Goal: Check status: Check status

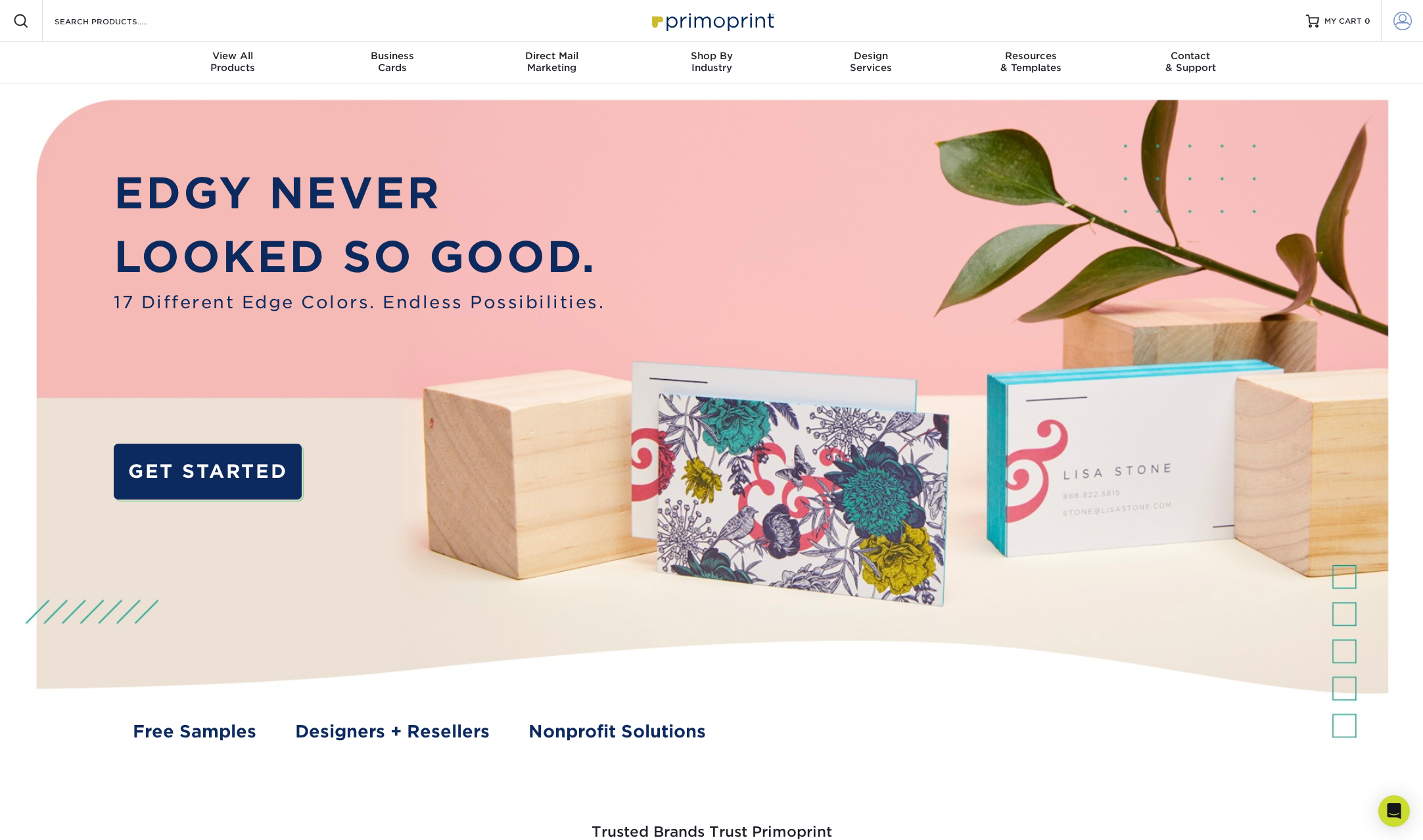
click at [1400, 9] on link "Account" at bounding box center [1401, 21] width 42 height 42
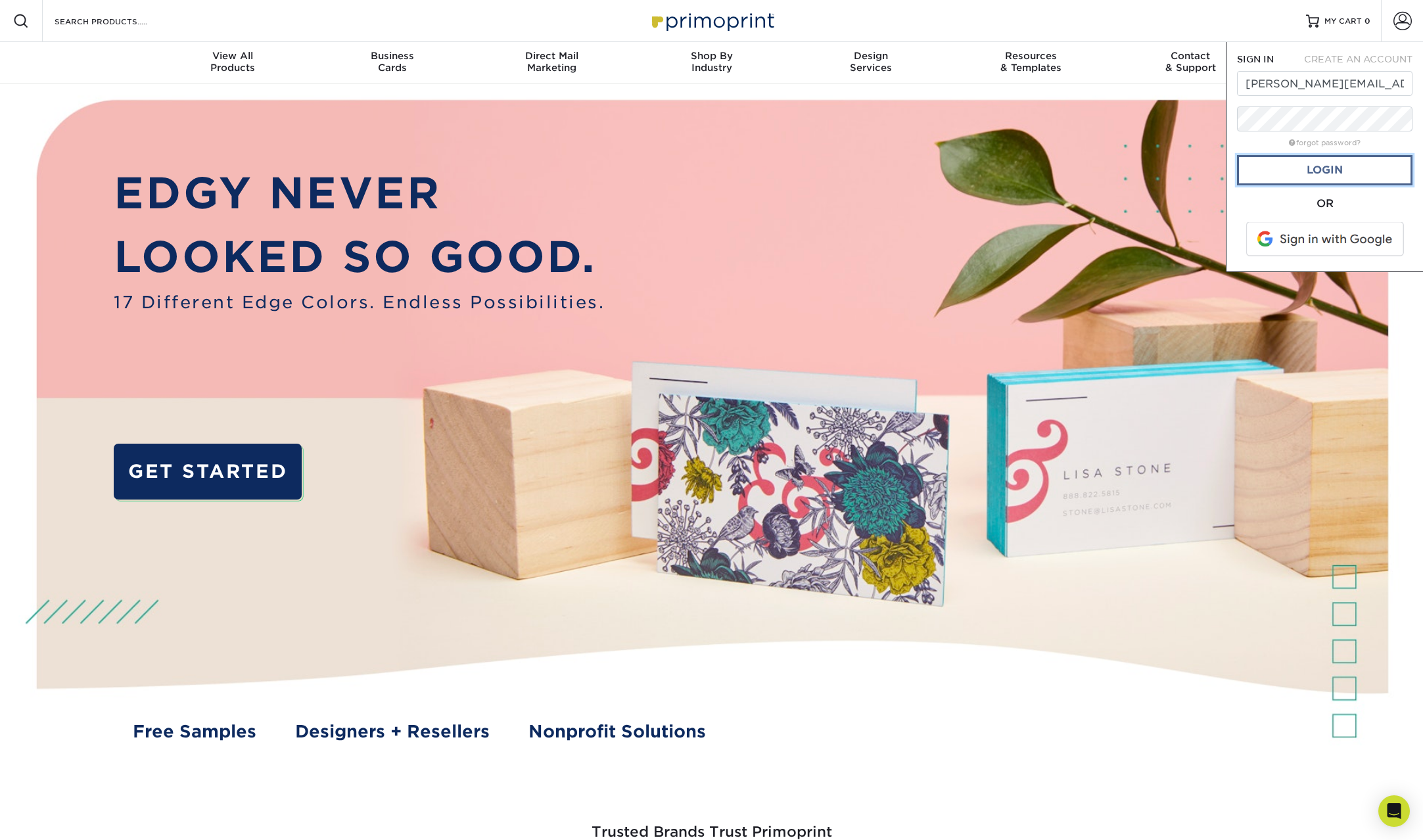
click at [1335, 158] on link "Login" at bounding box center [1324, 170] width 176 height 30
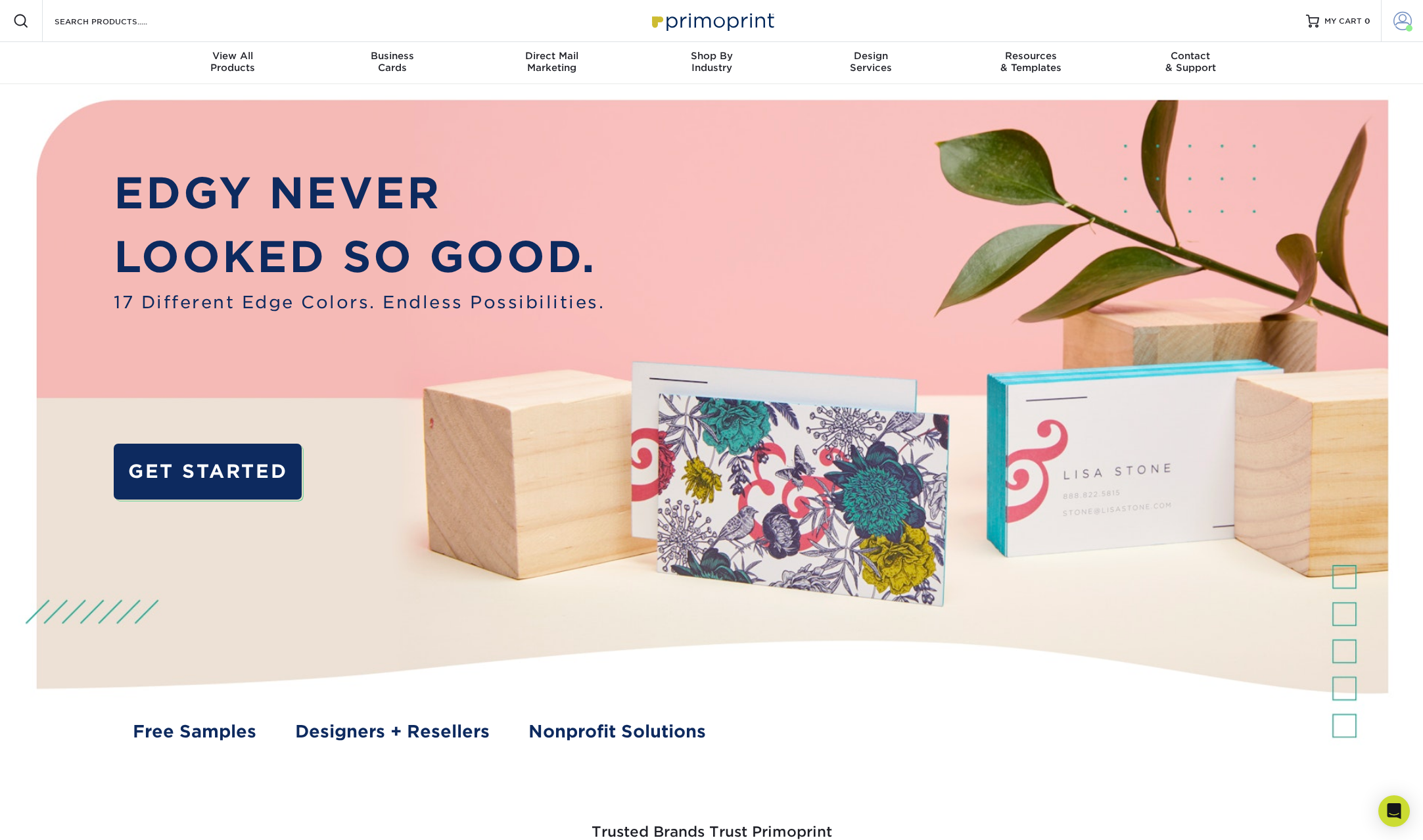
click at [1393, 24] on span at bounding box center [1402, 21] width 19 height 19
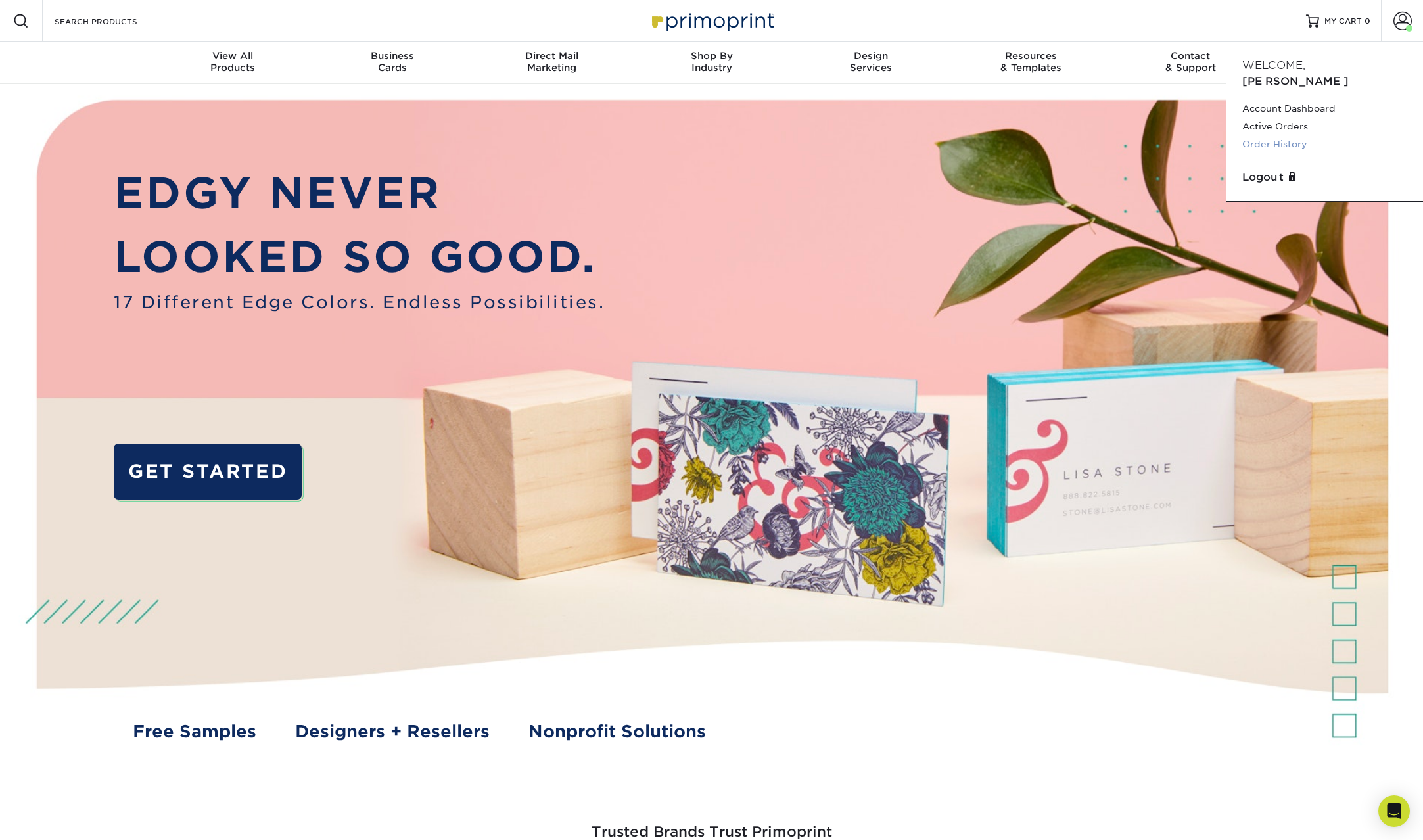
click at [1297, 135] on link "Order History" at bounding box center [1324, 144] width 165 height 18
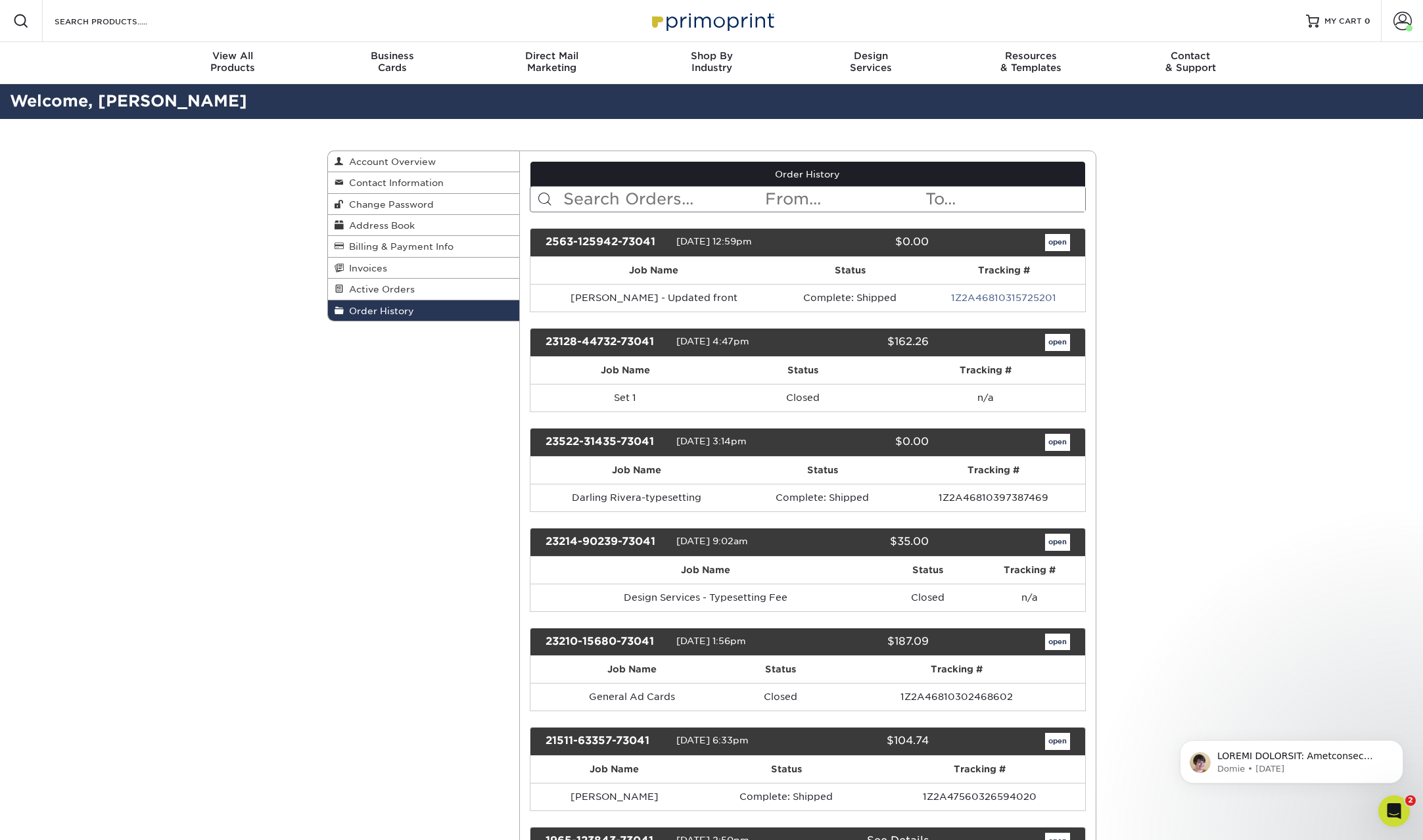
click at [1053, 254] on div "2563-125942-73041 [DATE] 12:59pm $0.00 open" at bounding box center [808, 242] width 556 height 29
click at [1053, 243] on link "open" at bounding box center [1057, 242] width 25 height 17
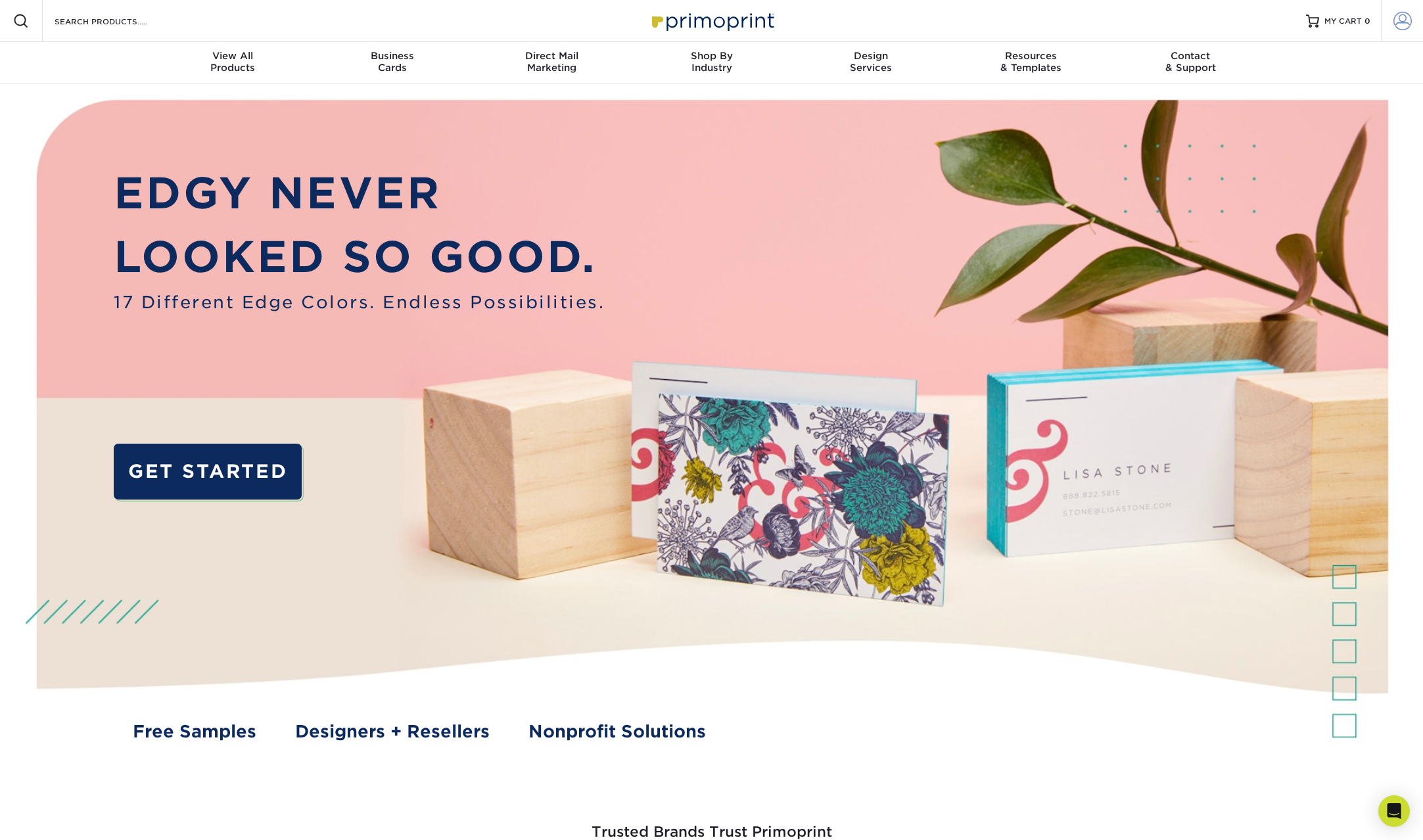
type input "[PERSON_NAME][EMAIL_ADDRESS][DOMAIN_NAME]"
click at [1399, 17] on span at bounding box center [1402, 21] width 19 height 19
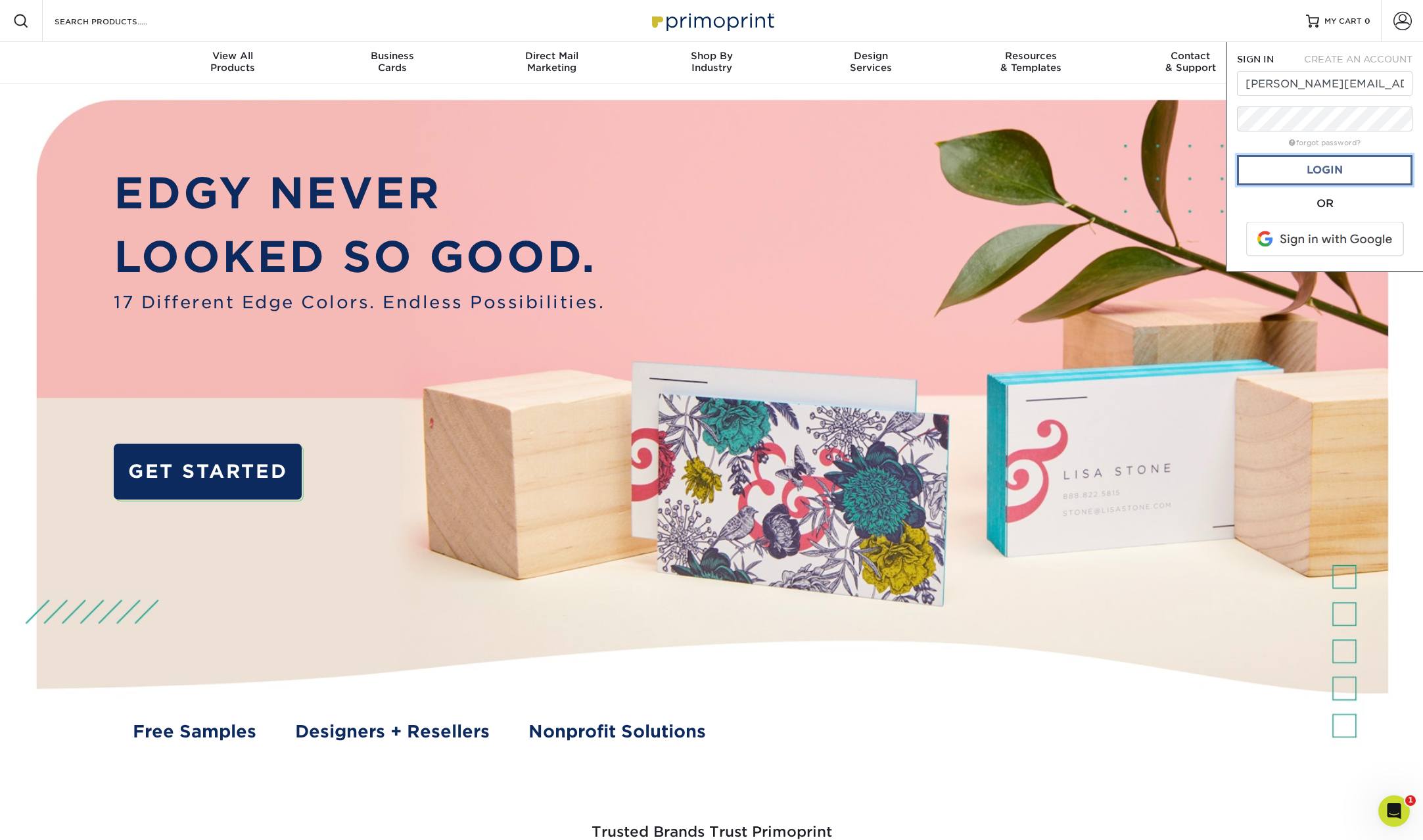
click at [1316, 163] on link "Login" at bounding box center [1324, 170] width 176 height 30
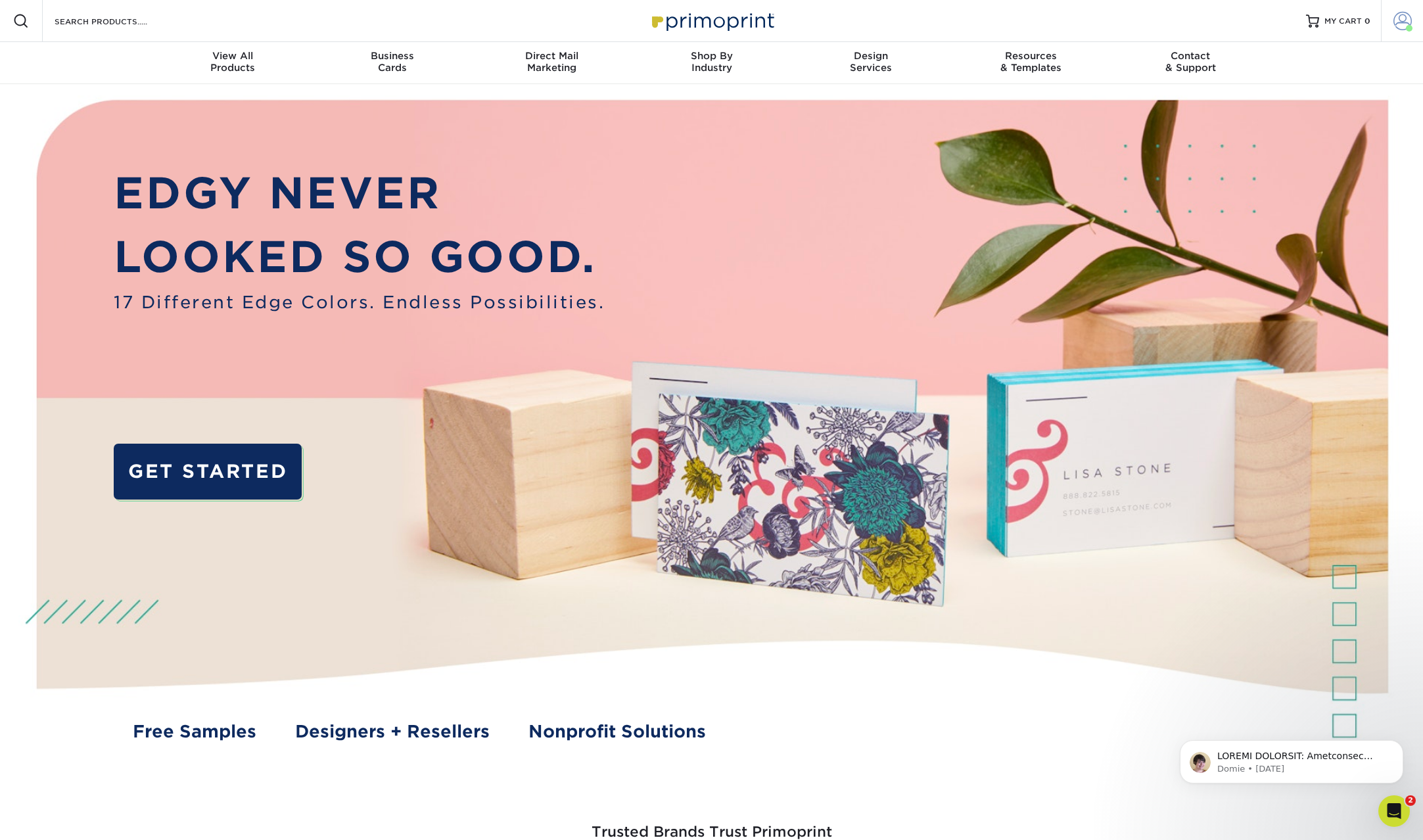
click at [1398, 23] on span at bounding box center [1402, 21] width 19 height 19
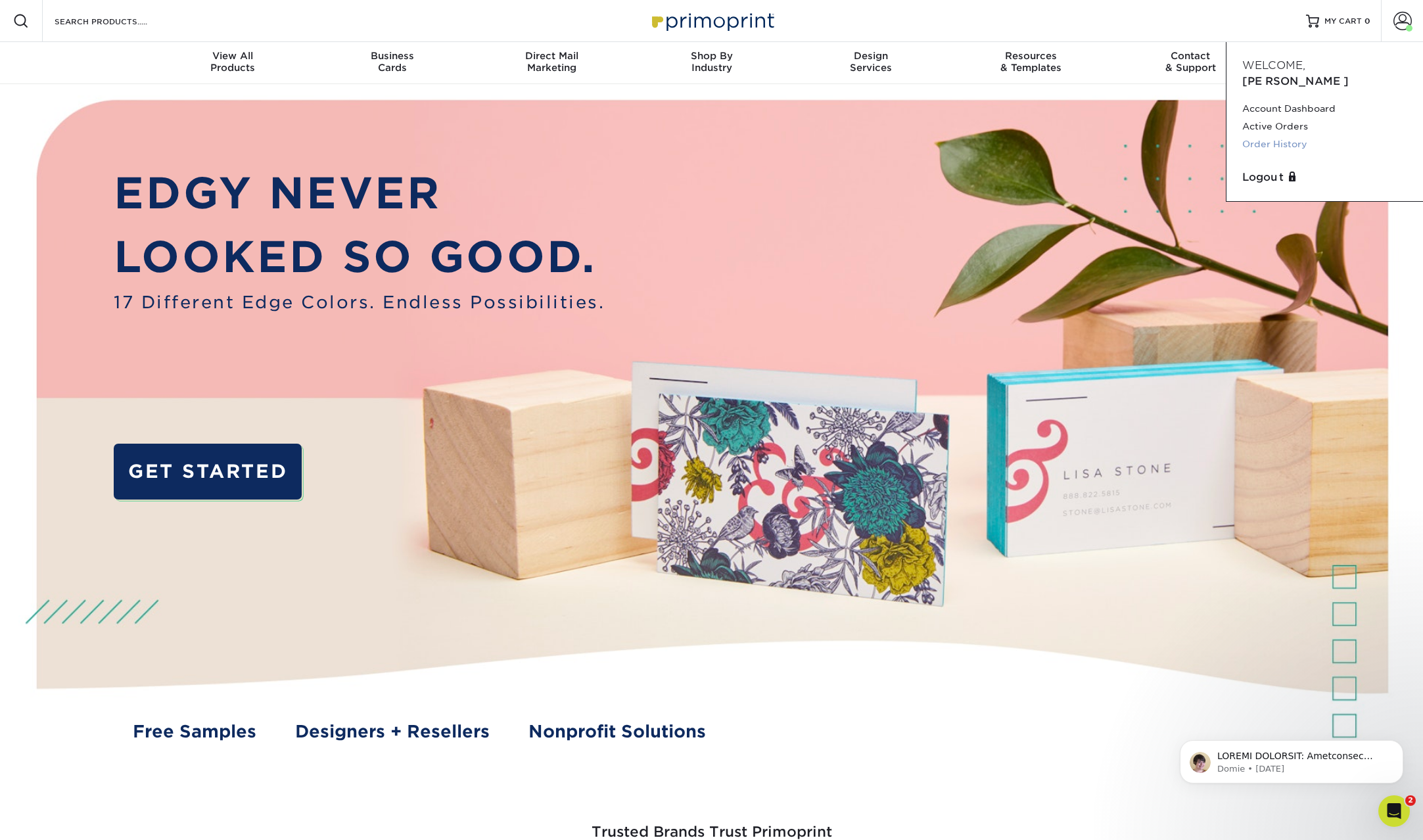
click at [1276, 135] on link "Order History" at bounding box center [1324, 144] width 165 height 18
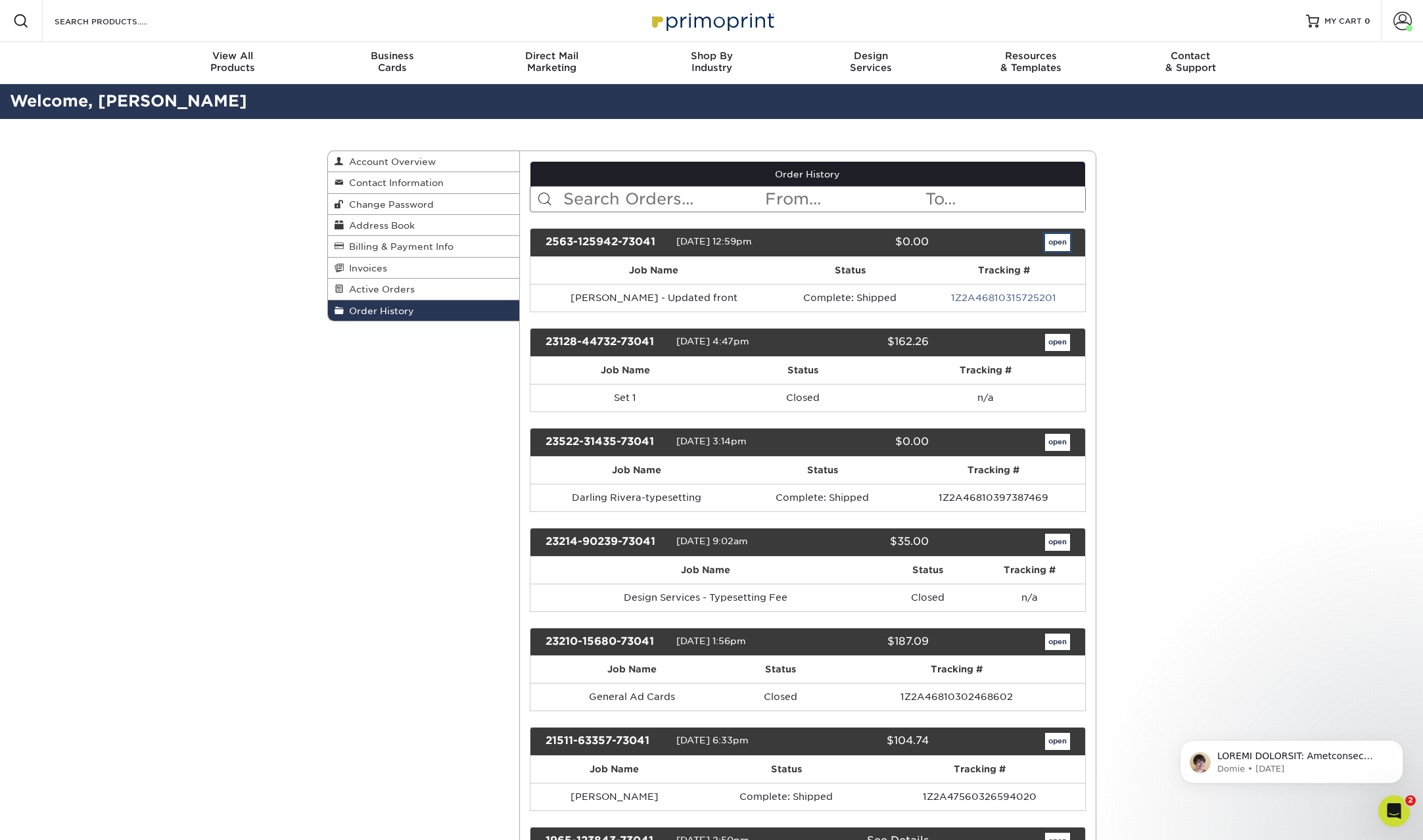
click at [1061, 248] on link "open" at bounding box center [1057, 242] width 25 height 17
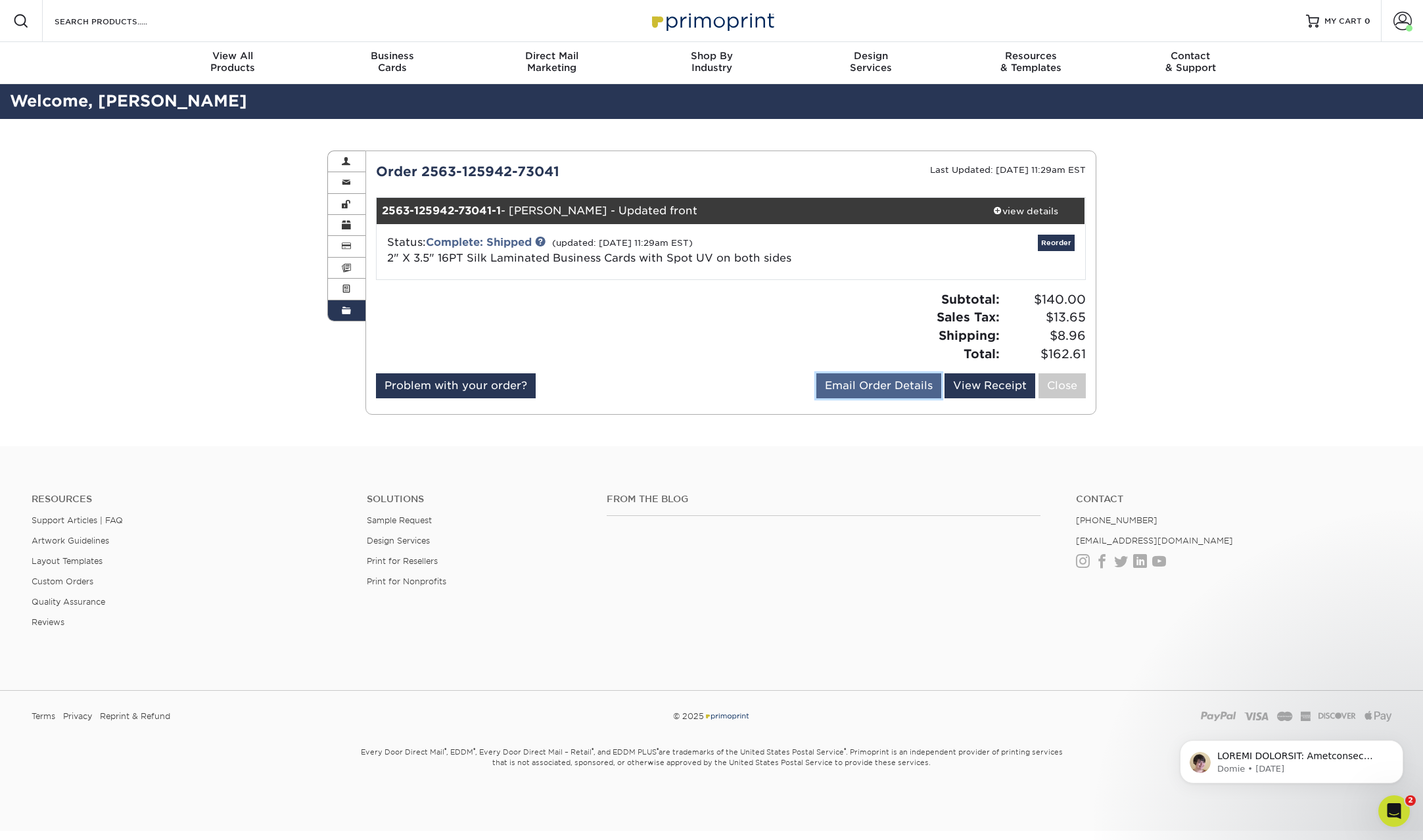
click at [930, 383] on link "Email Order Details" at bounding box center [878, 386] width 125 height 25
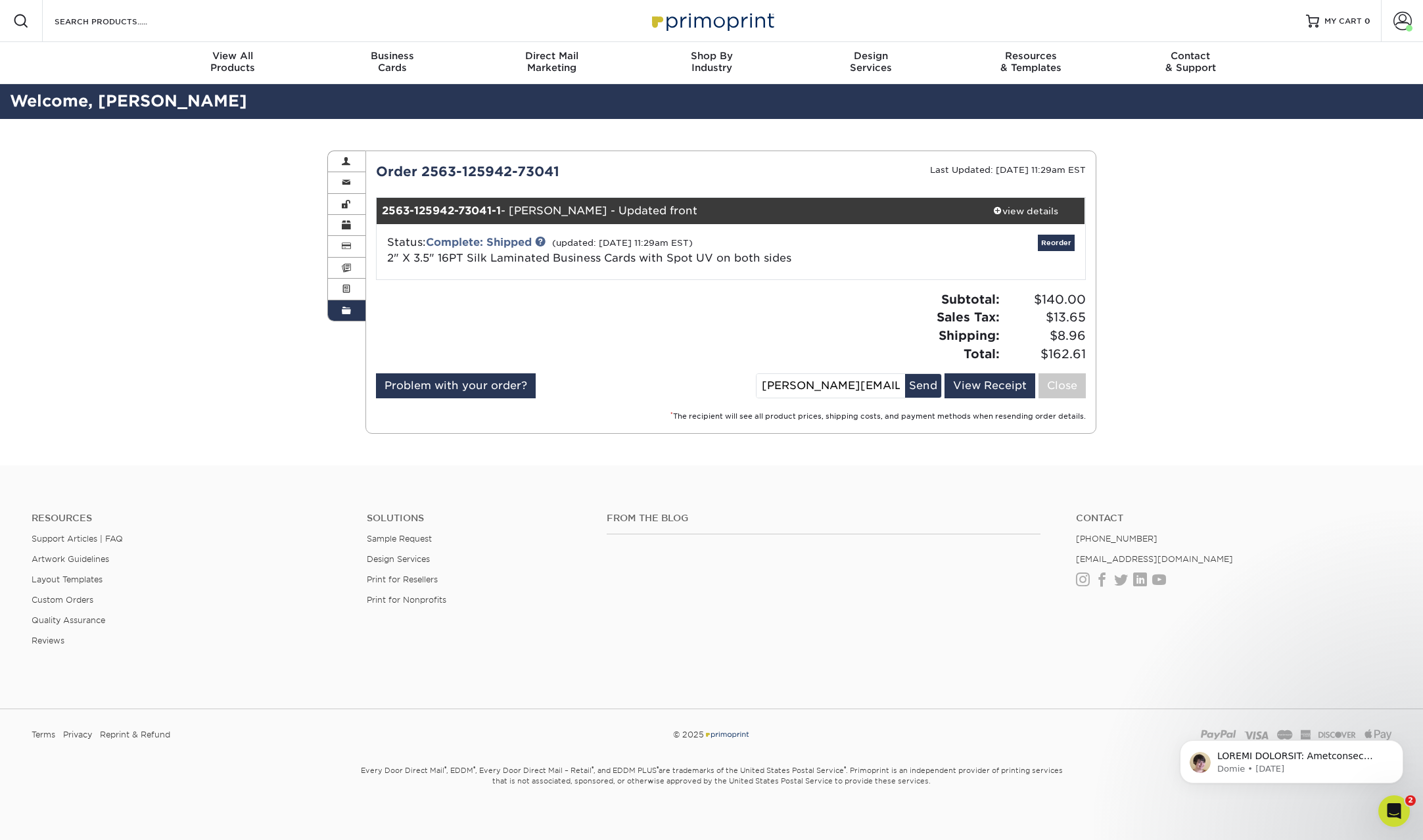
click at [930, 383] on button "Send" at bounding box center [923, 386] width 36 height 24
click at [982, 386] on link "View Receipt" at bounding box center [990, 386] width 91 height 25
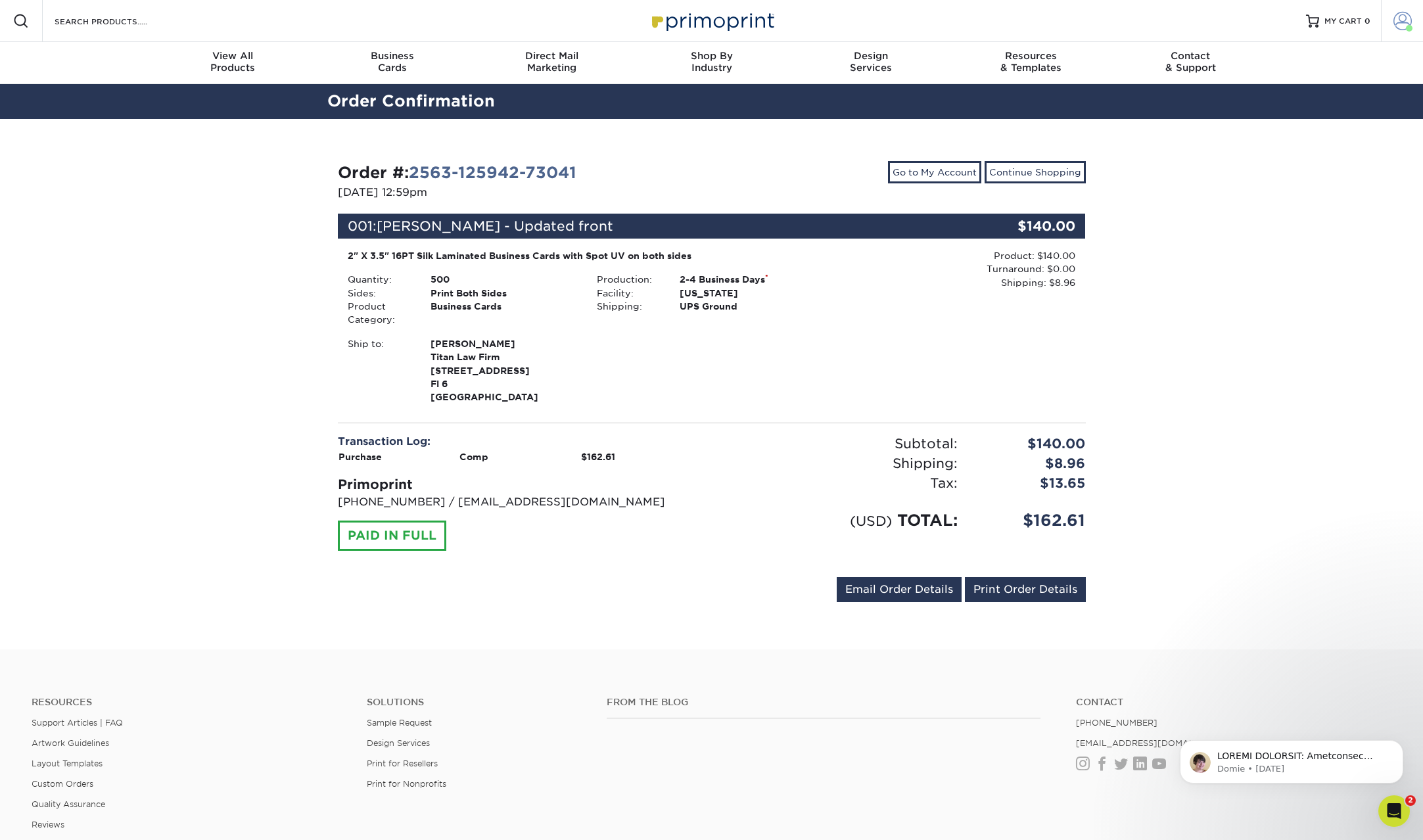
click at [1385, 26] on link "Account" at bounding box center [1401, 21] width 42 height 42
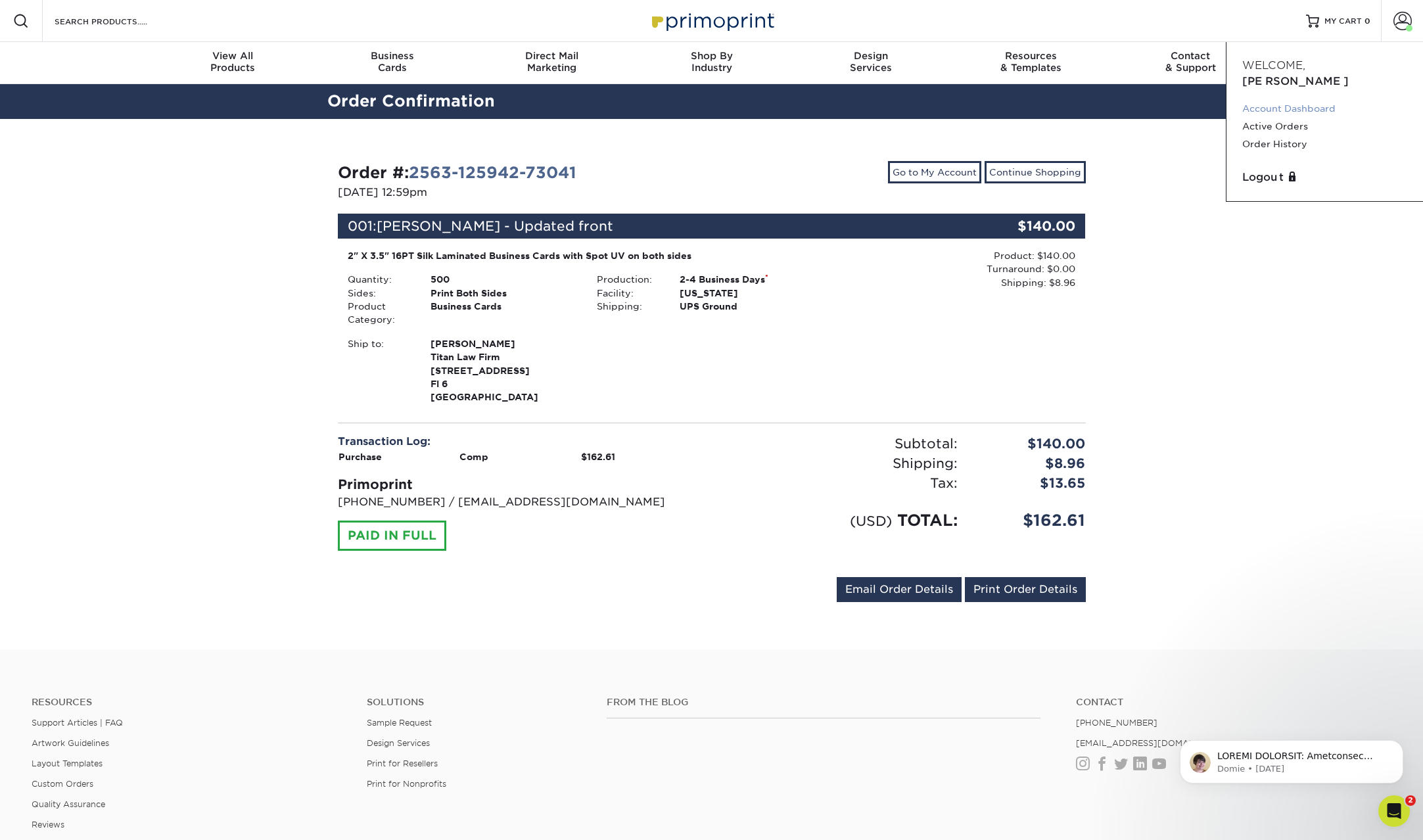
click at [1318, 100] on link "Account Dashboard" at bounding box center [1324, 109] width 165 height 18
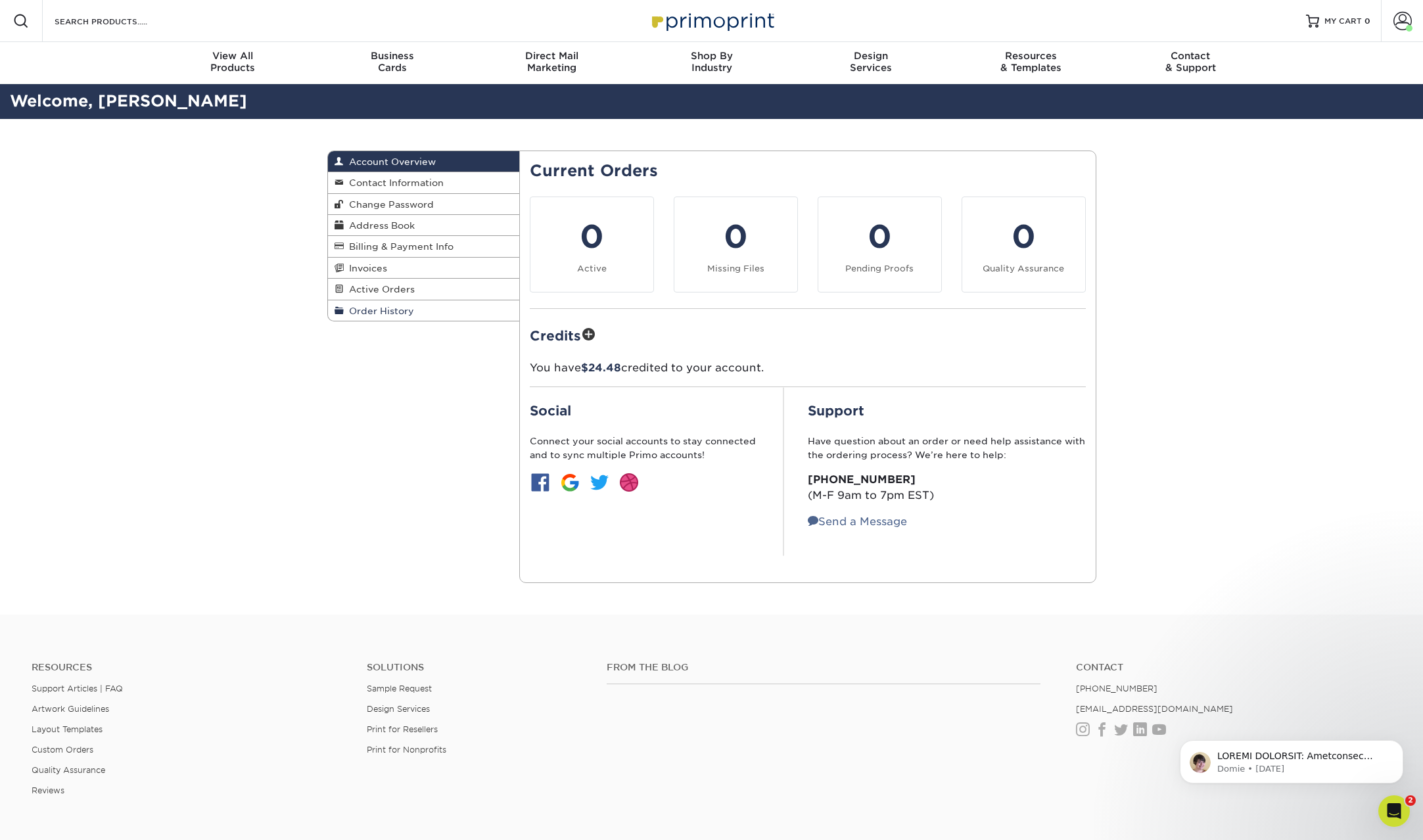
click at [392, 307] on span "Order History" at bounding box center [379, 311] width 70 height 11
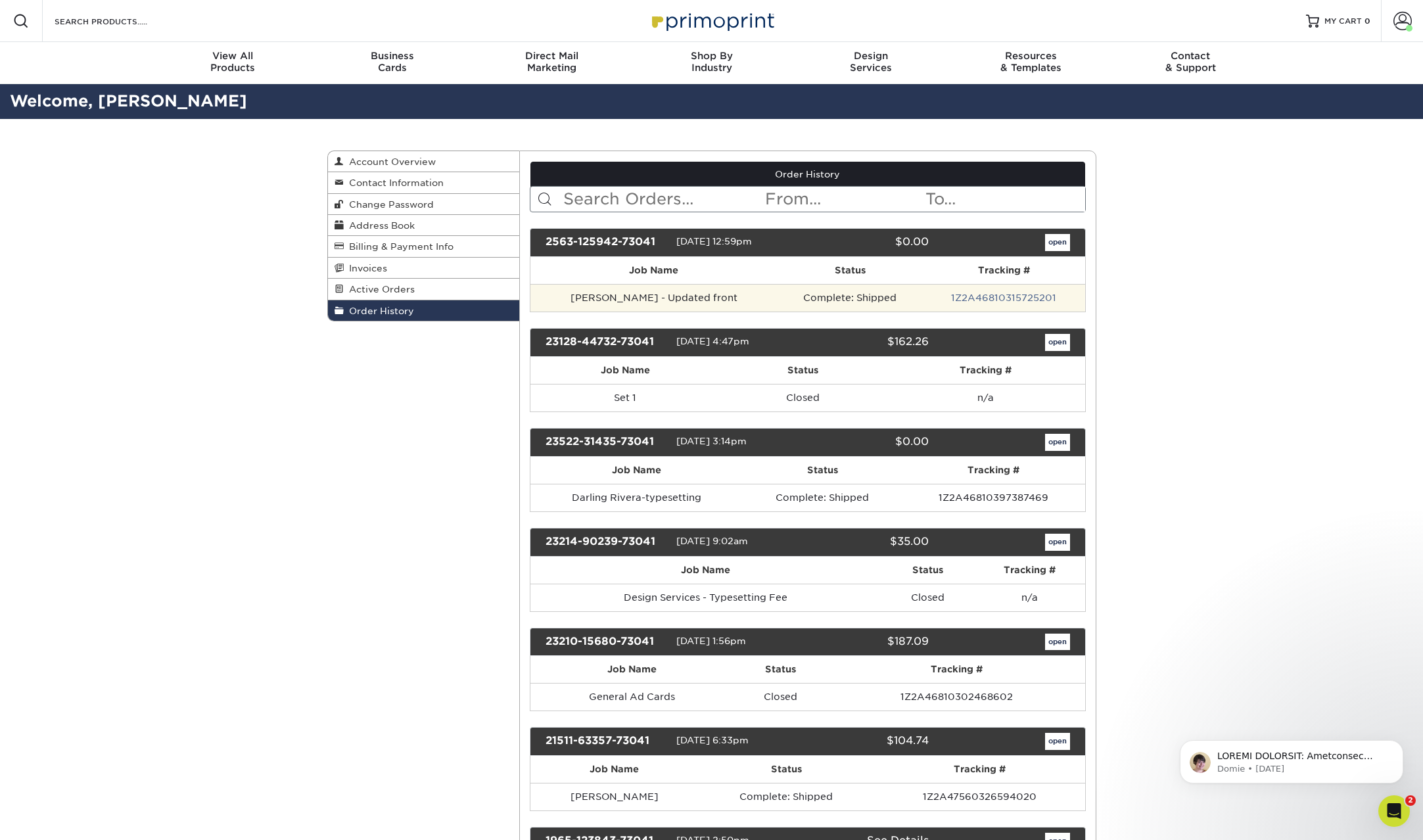
click at [777, 290] on td "Complete: Shipped" at bounding box center [850, 298] width 146 height 28
click at [1051, 246] on link "open" at bounding box center [1057, 242] width 25 height 17
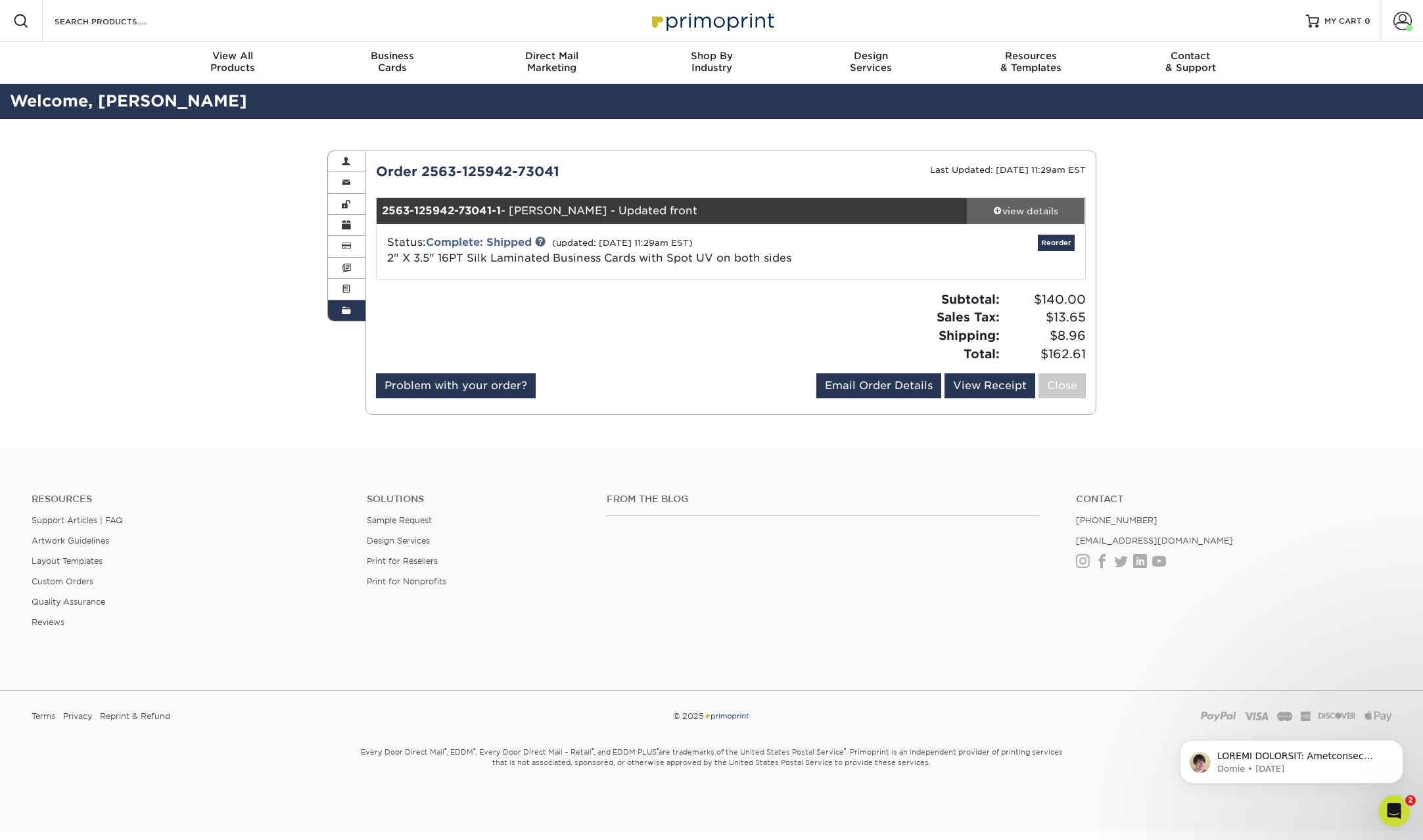
click at [1024, 216] on div "view details" at bounding box center [1026, 211] width 119 height 13
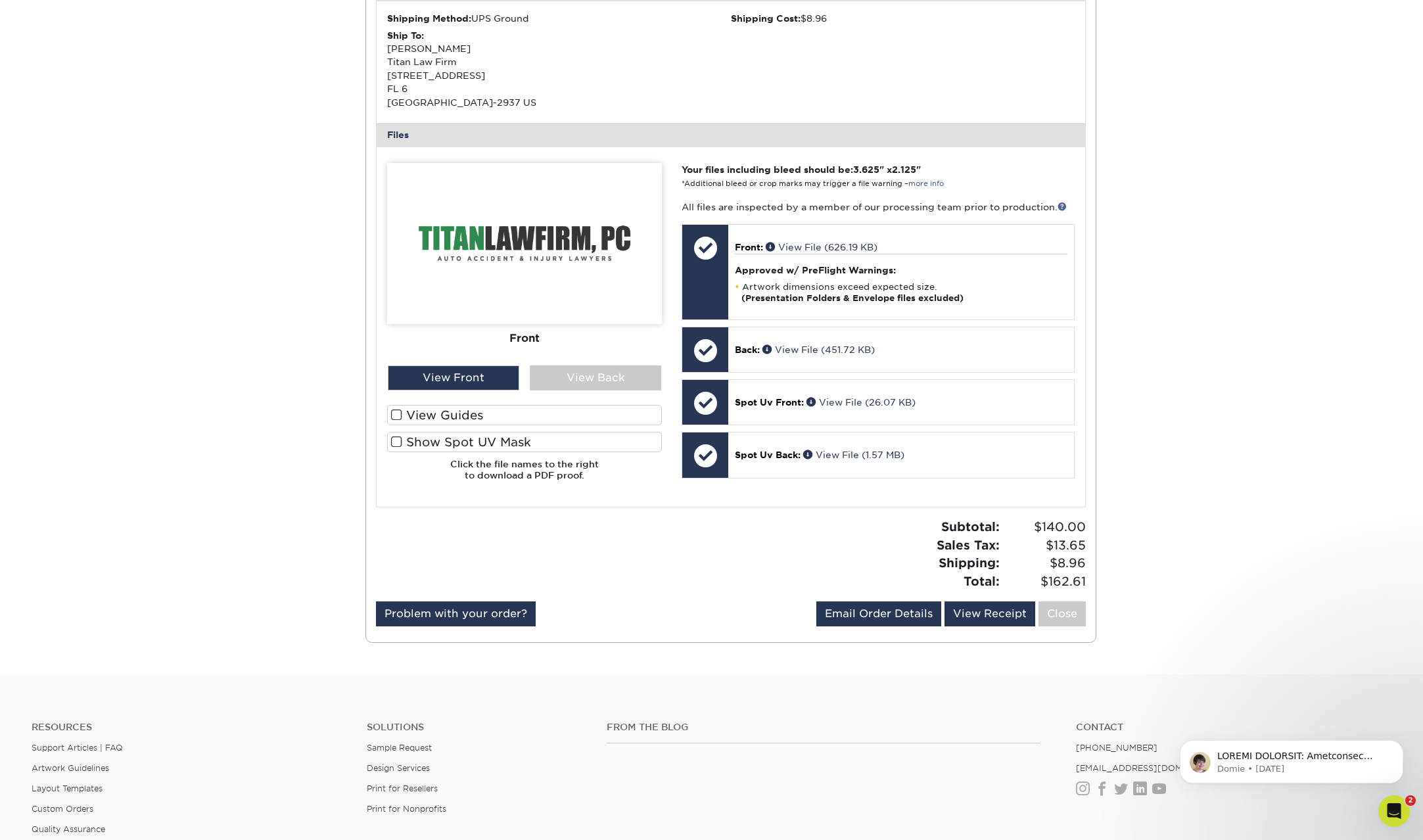
scroll to position [460, 0]
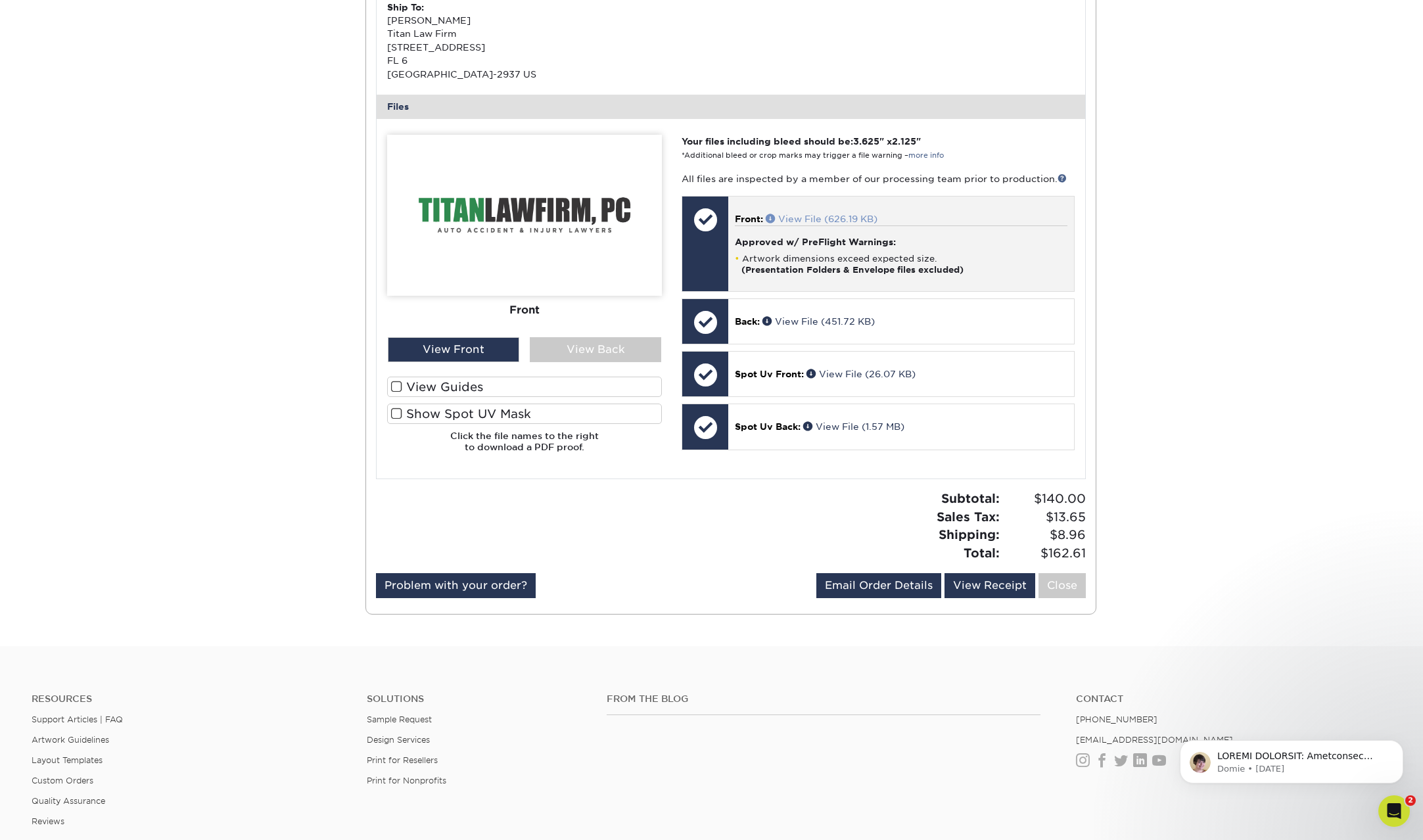
click at [819, 221] on link "View File (626.19 KB)" at bounding box center [821, 219] width 112 height 11
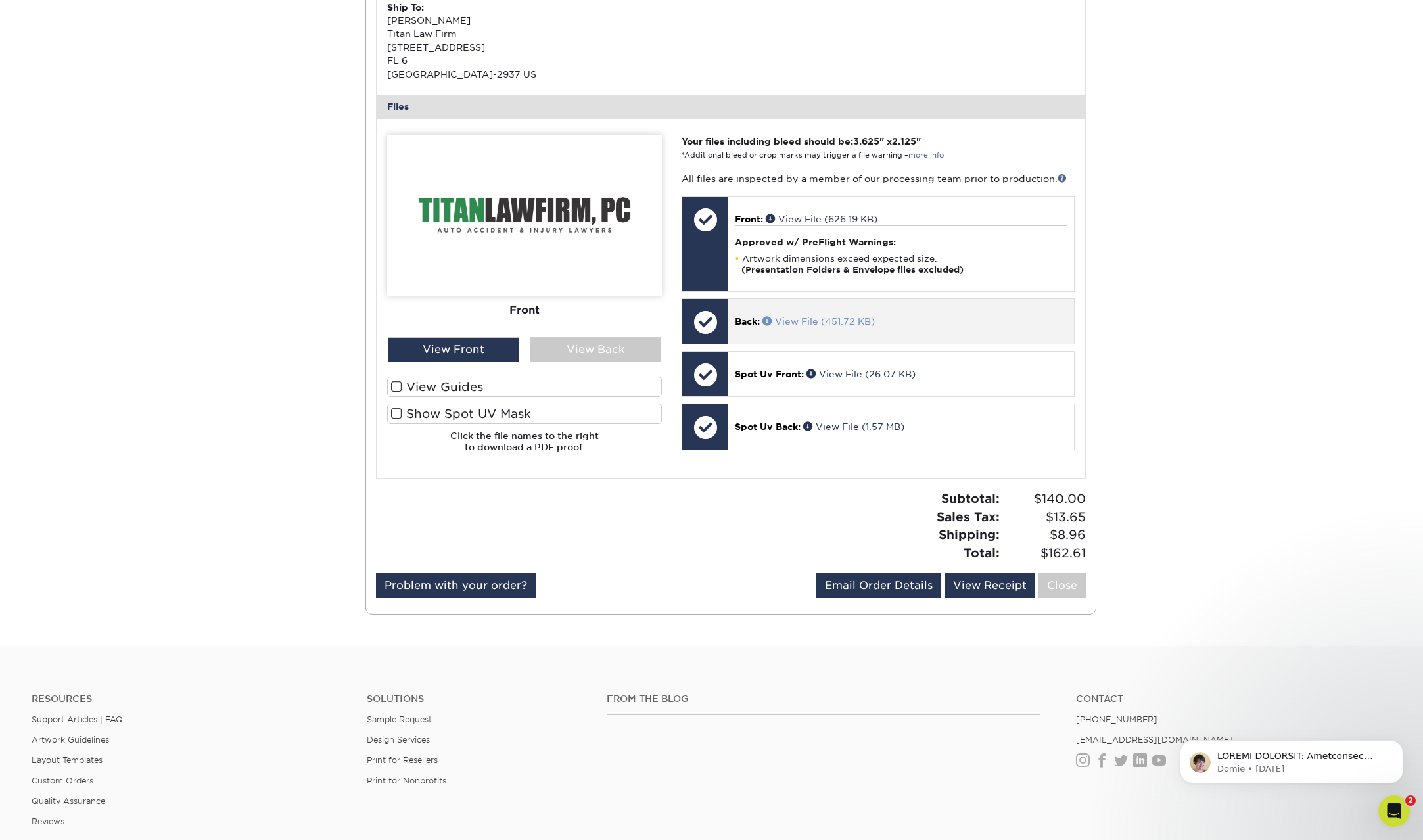
click at [839, 319] on link "View File (451.72 KB)" at bounding box center [819, 321] width 113 height 11
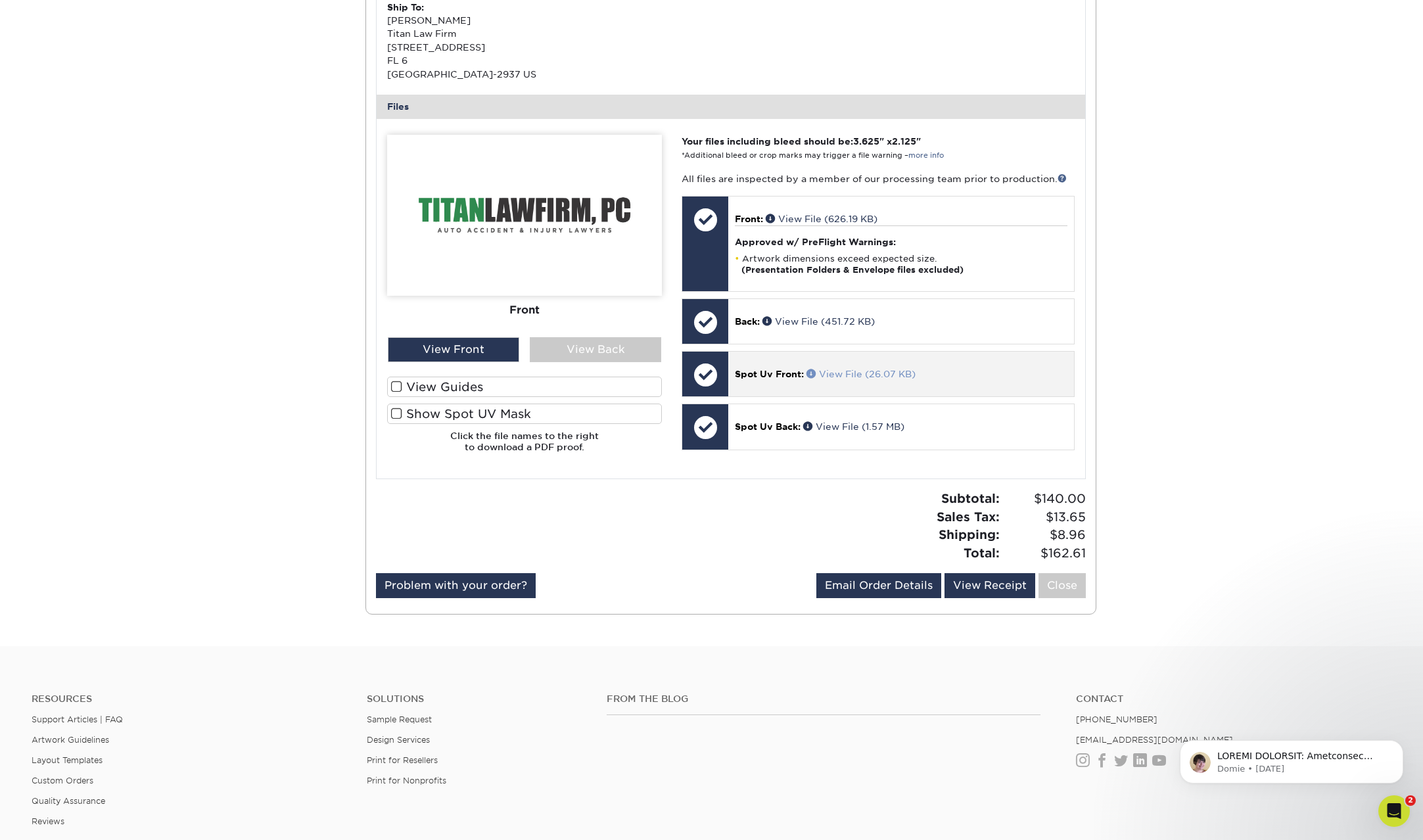
click at [855, 375] on link "View File (26.07 KB)" at bounding box center [861, 374] width 109 height 11
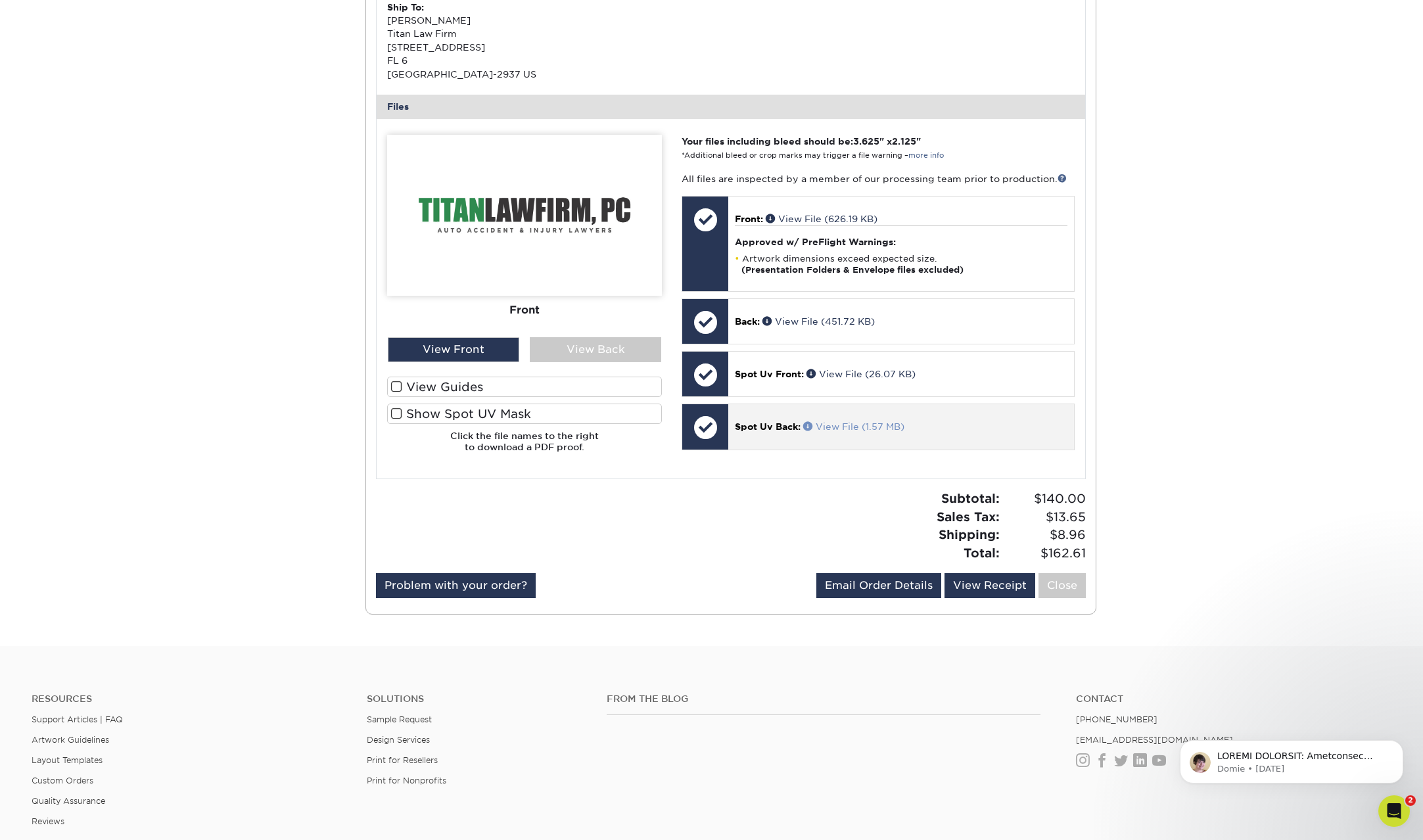
click at [855, 423] on link "View File (1.57 MB)" at bounding box center [853, 427] width 101 height 11
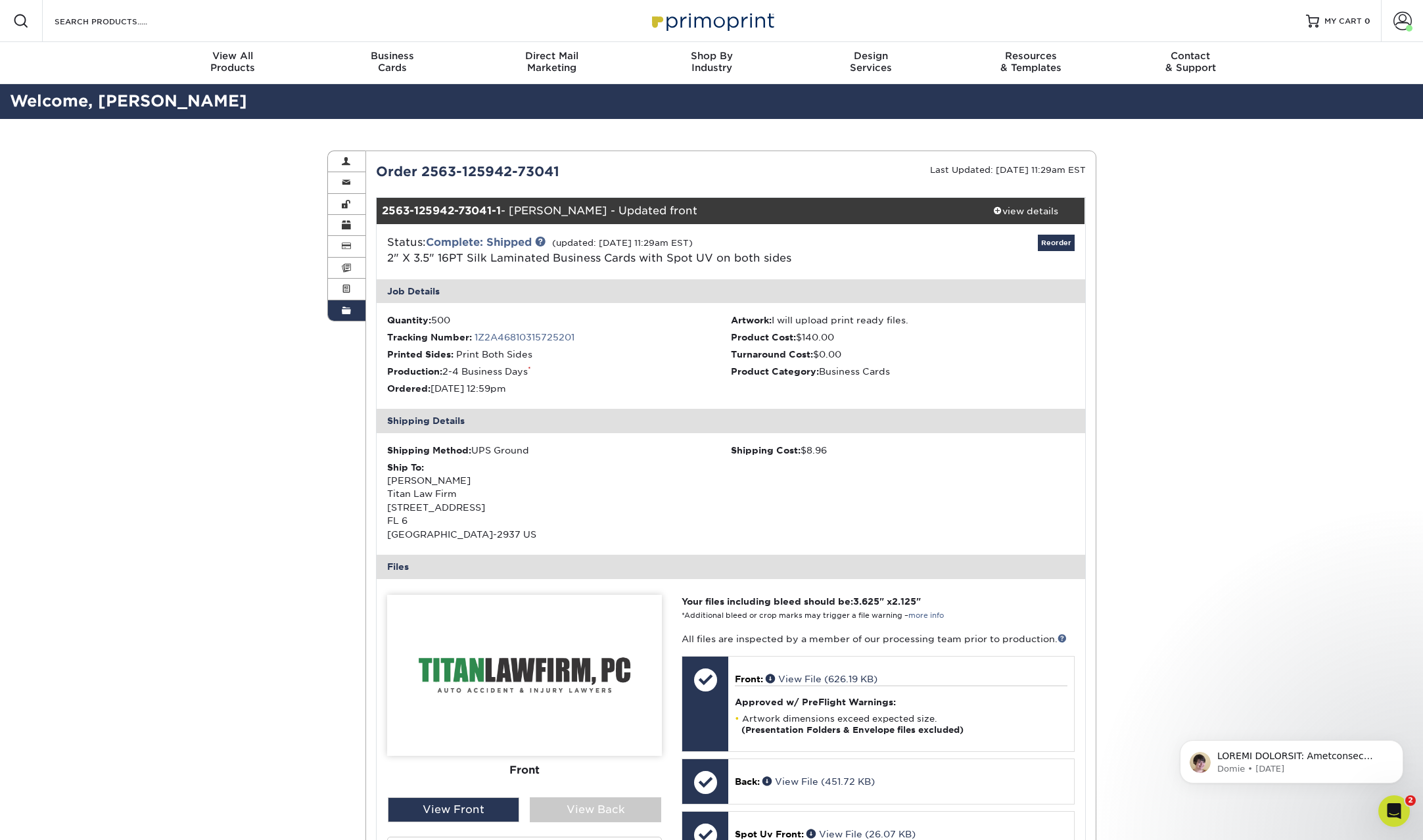
click at [343, 309] on span at bounding box center [346, 311] width 9 height 11
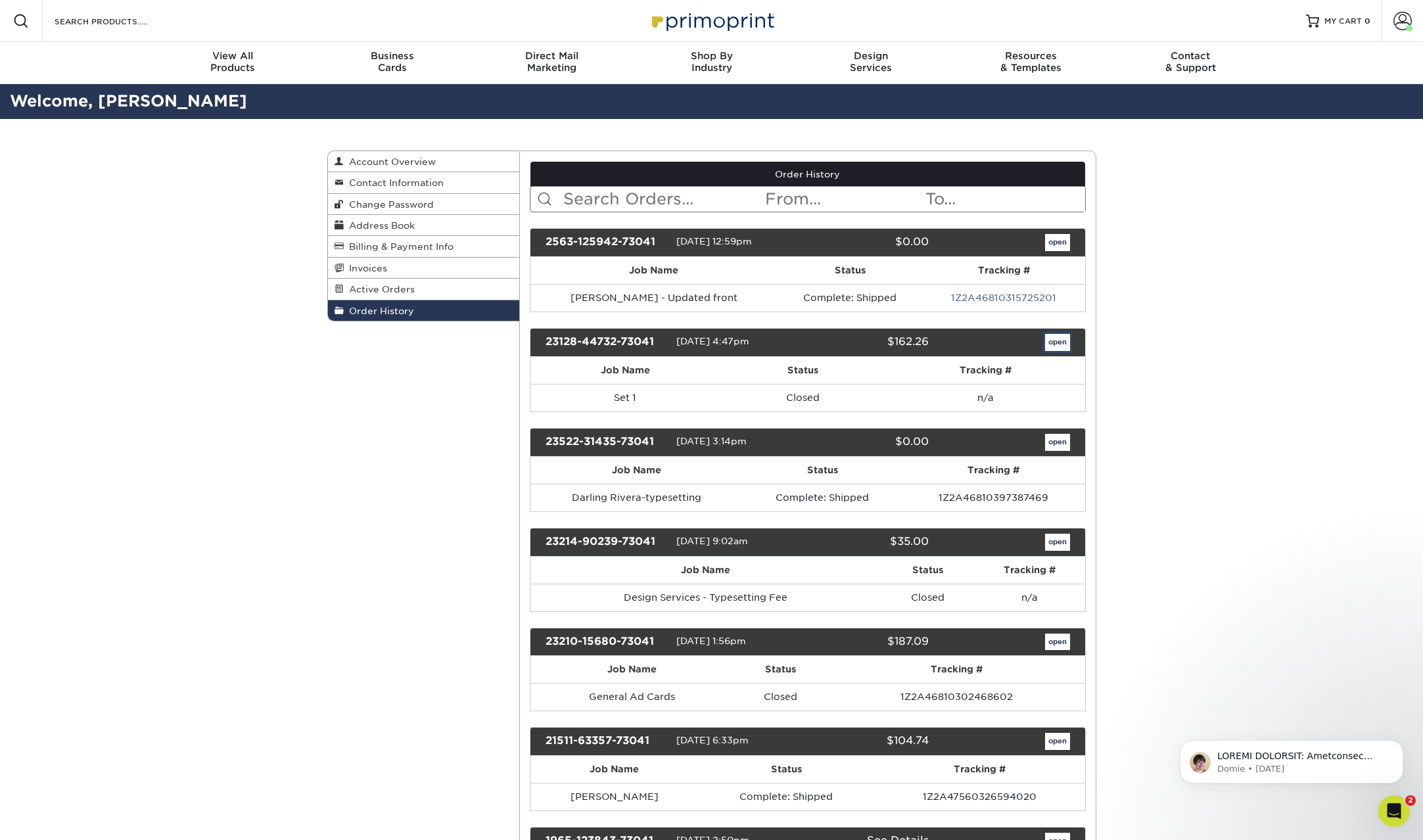
click at [1056, 344] on link "open" at bounding box center [1057, 342] width 25 height 17
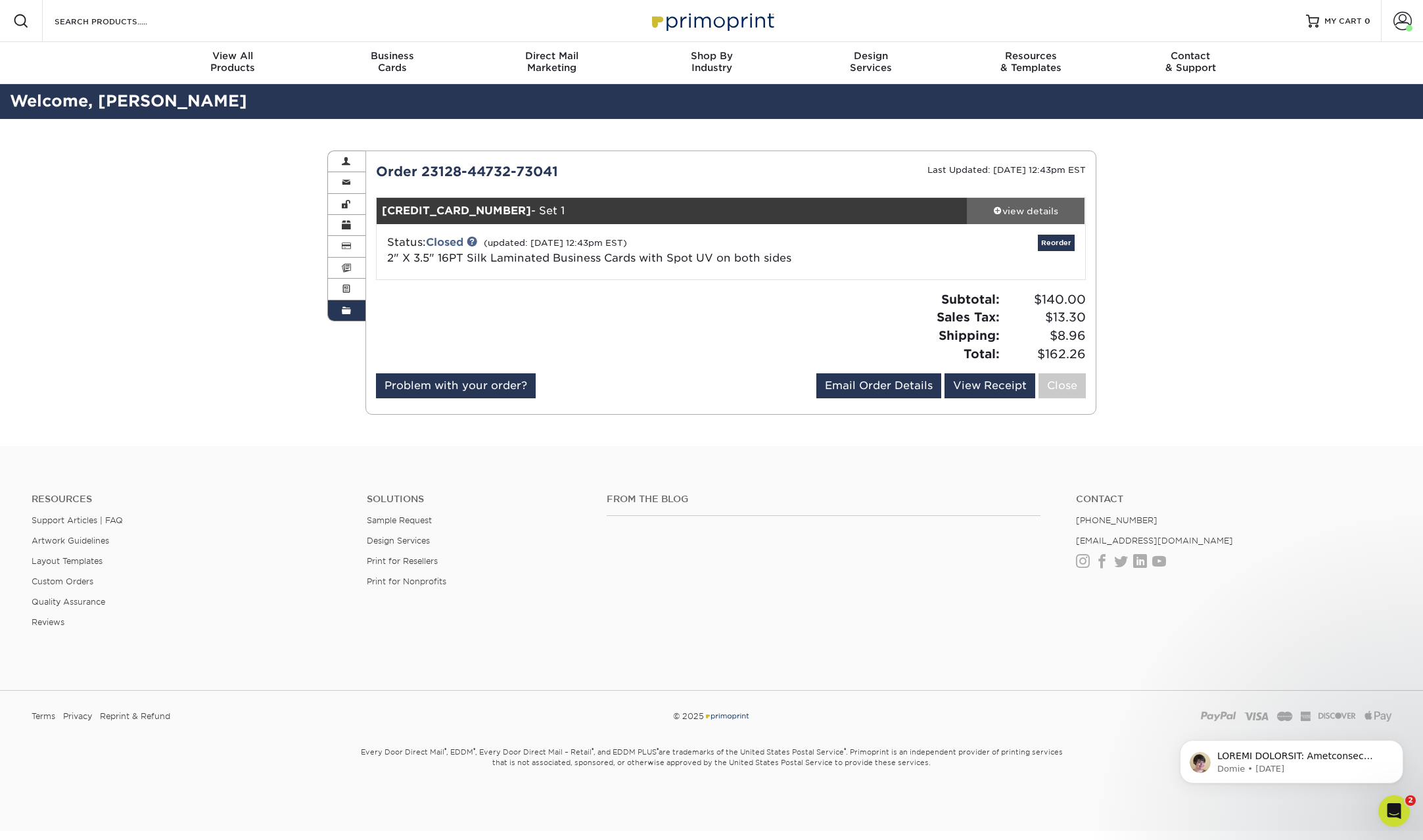
click at [1051, 217] on link "view details" at bounding box center [1026, 211] width 119 height 26
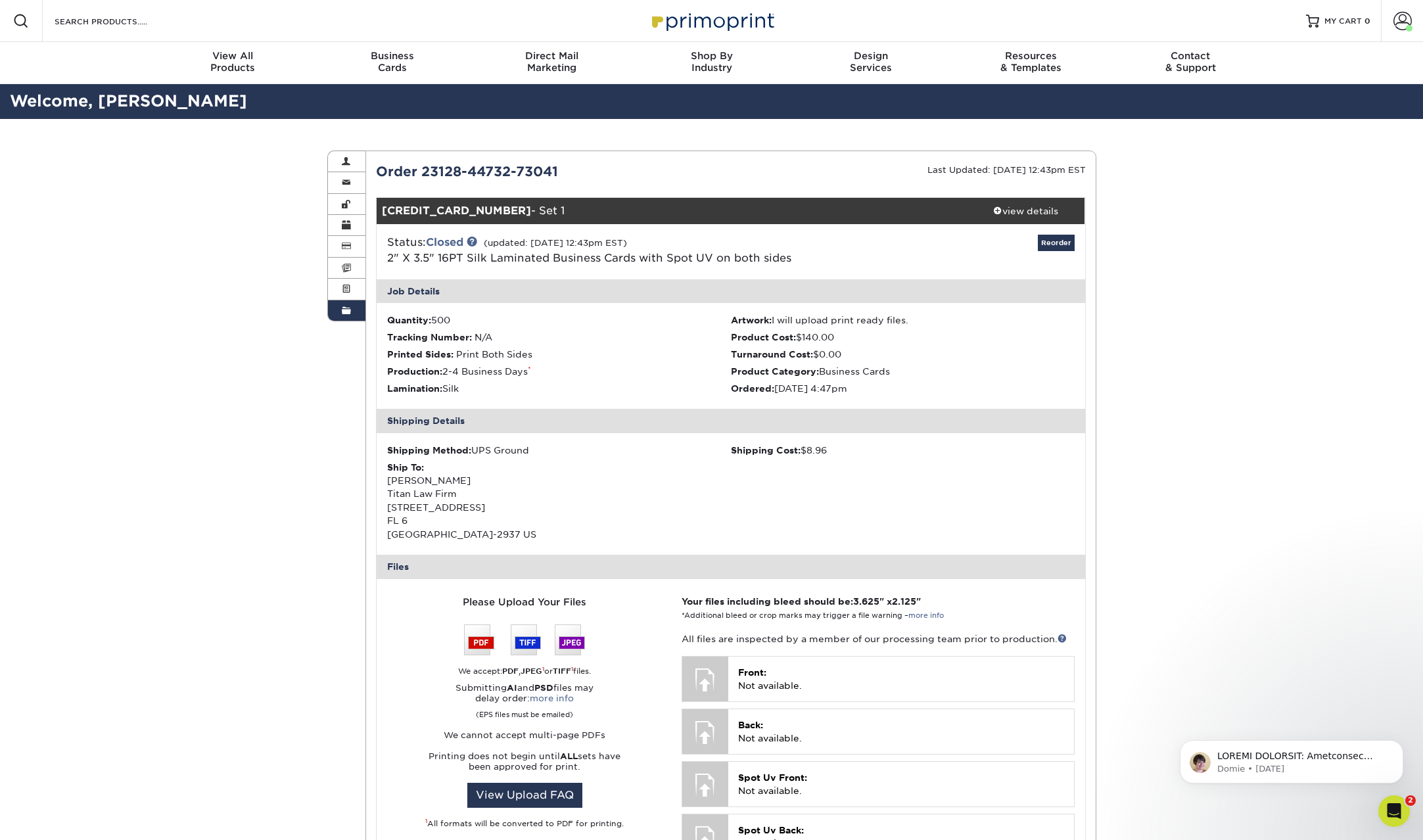
click at [343, 312] on span at bounding box center [346, 311] width 9 height 11
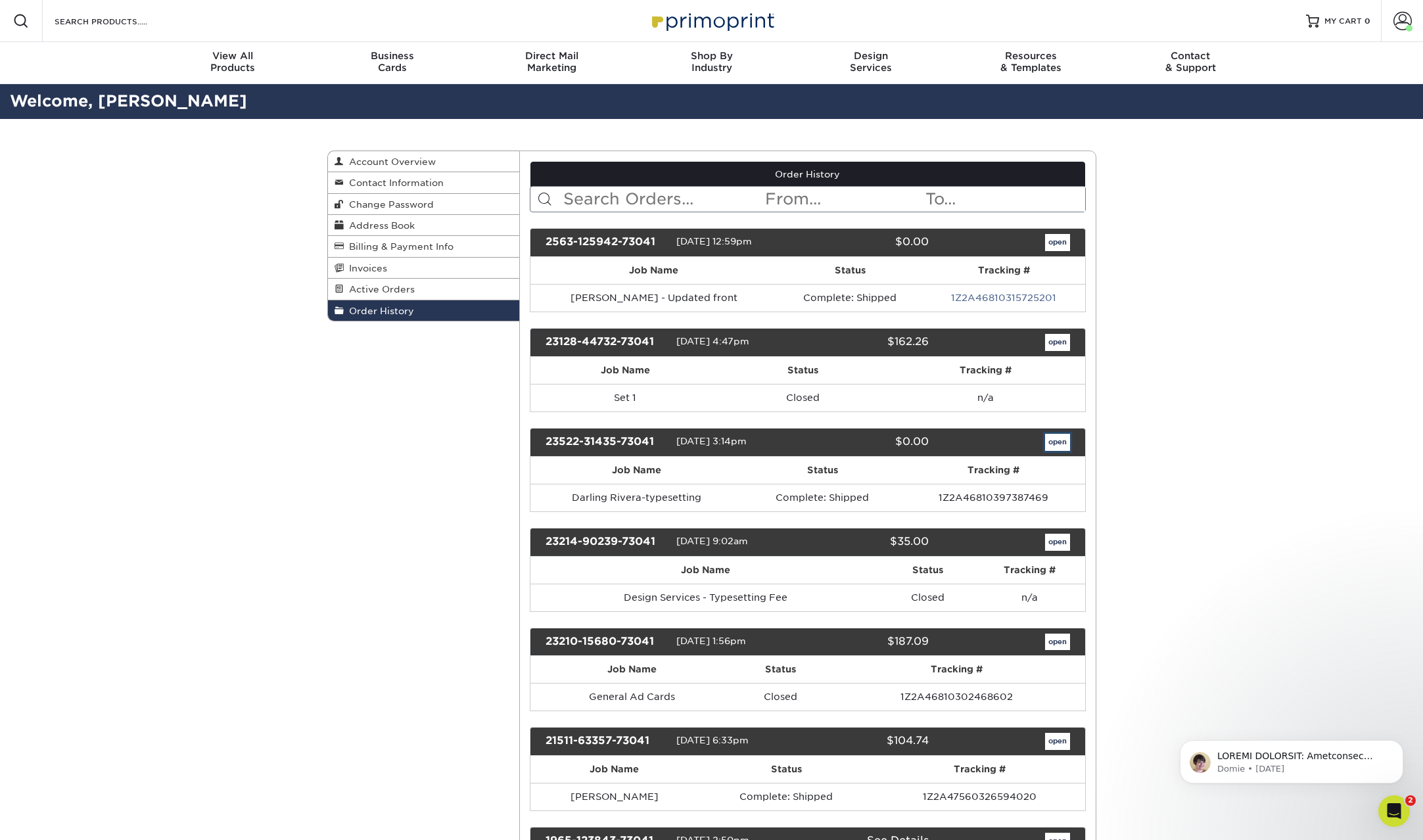
click at [1053, 448] on link "open" at bounding box center [1057, 443] width 25 height 17
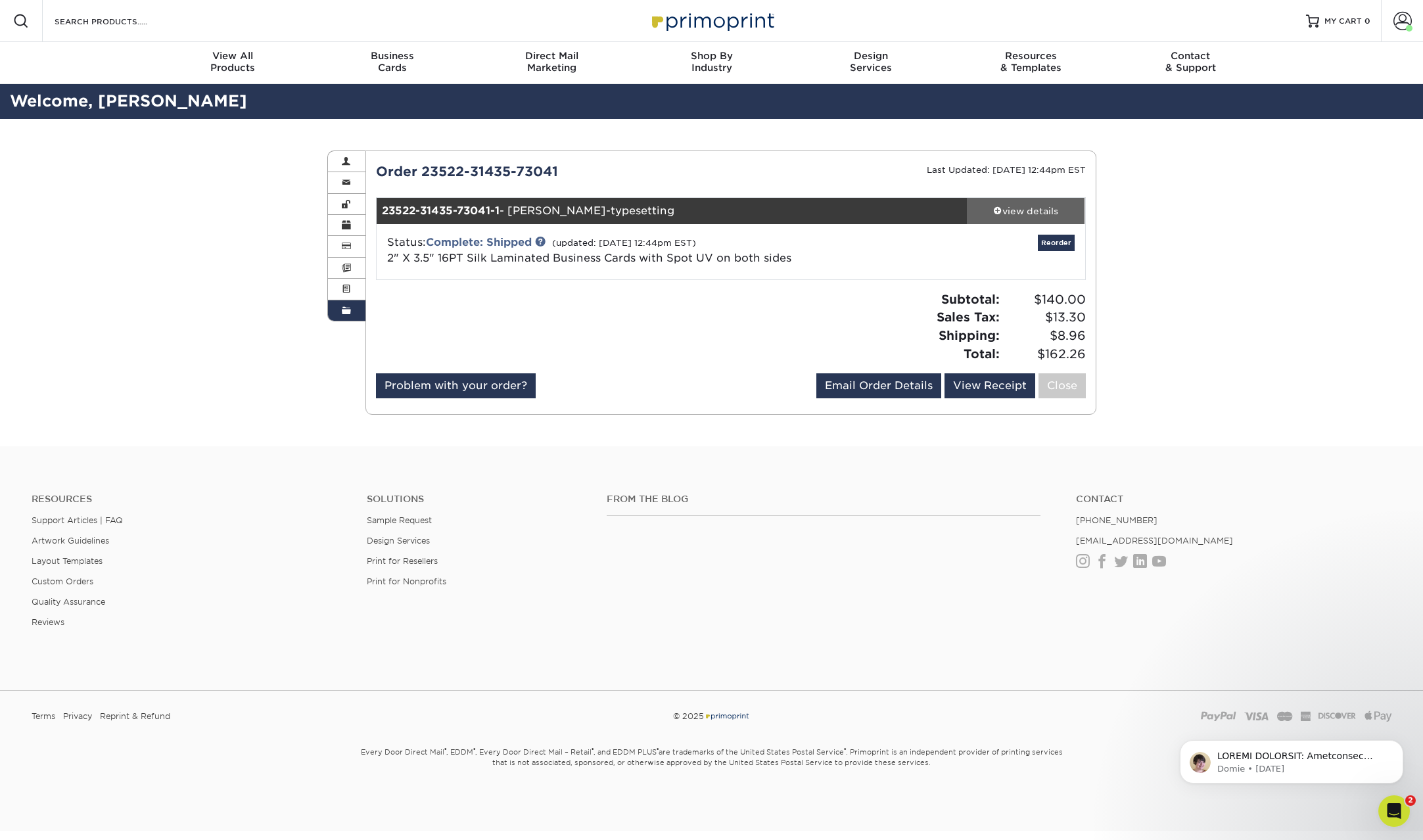
click at [1043, 207] on div "view details" at bounding box center [1026, 211] width 119 height 13
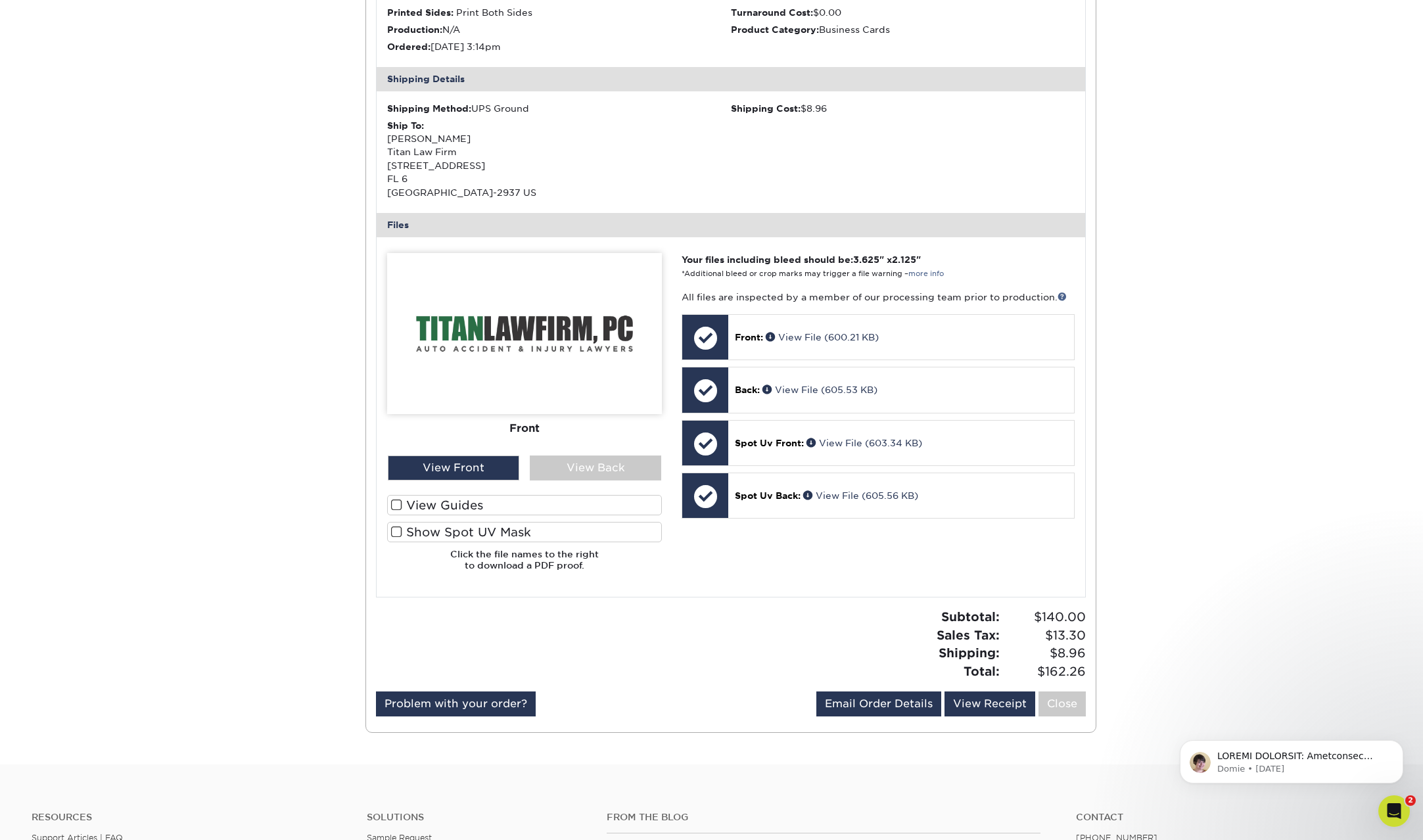
scroll to position [452, 0]
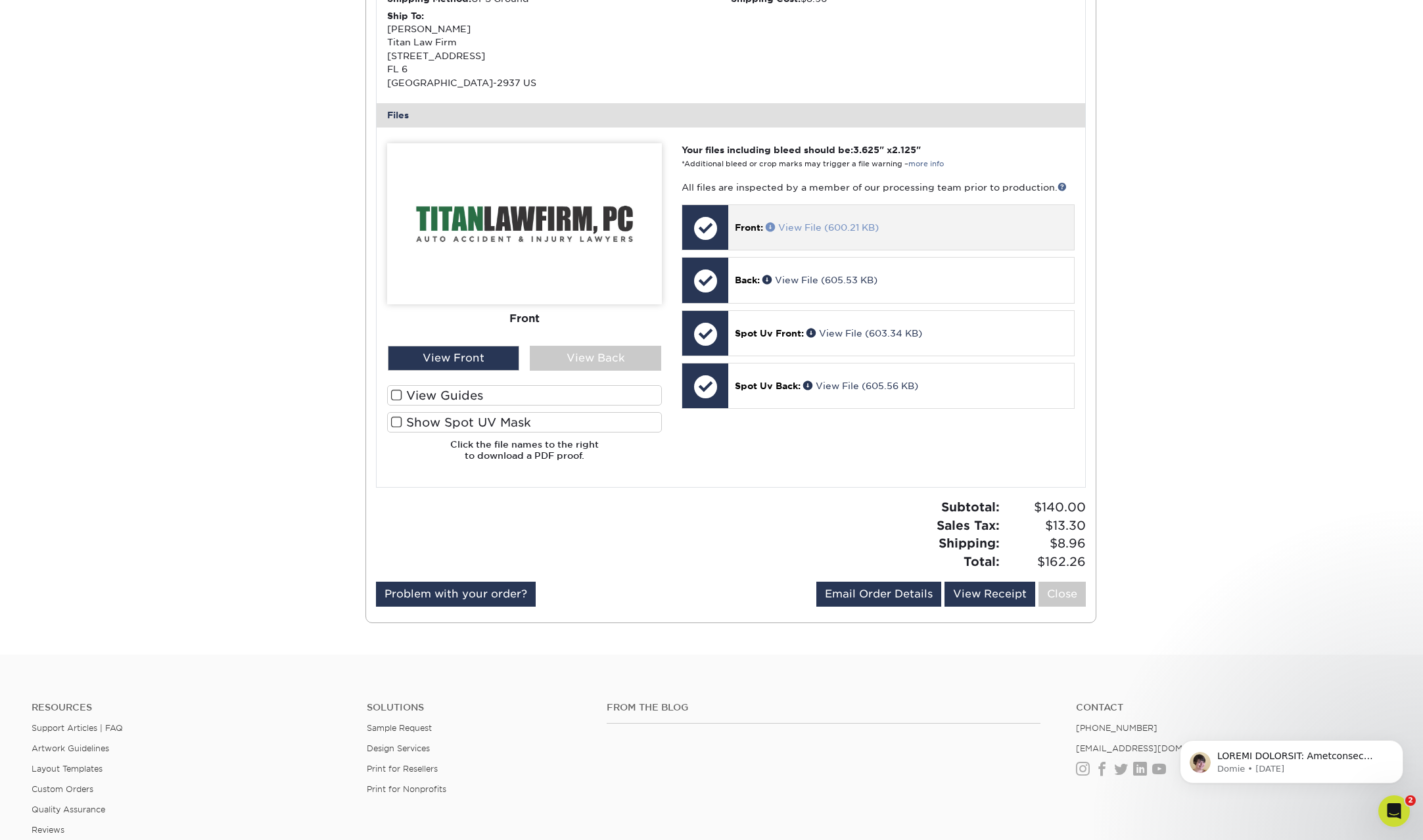
click at [801, 229] on link "View File (600.21 KB)" at bounding box center [822, 227] width 113 height 11
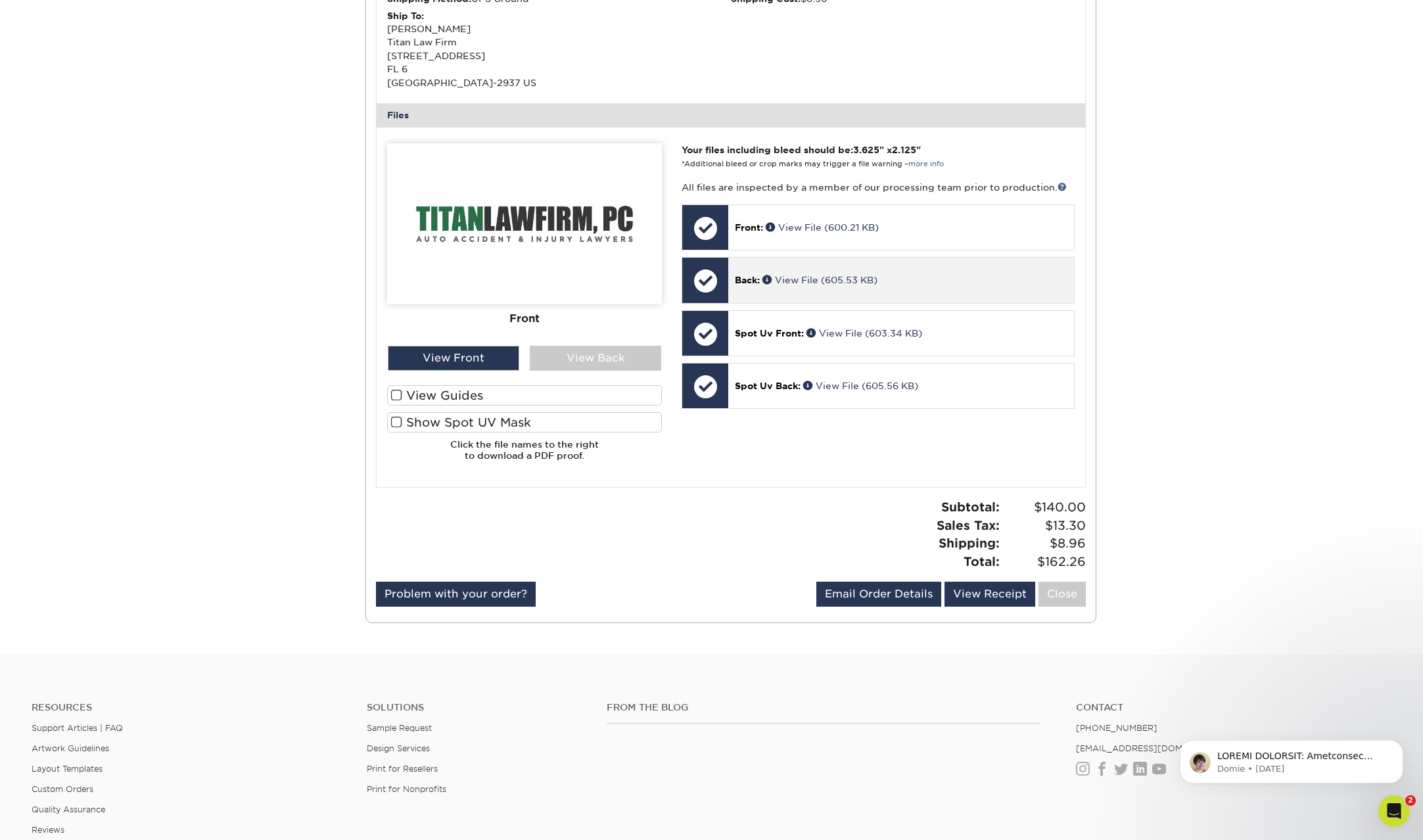
click at [837, 288] on div "Back: View File (605.53 KB)" at bounding box center [900, 280] width 345 height 44
click at [837, 281] on link "View File (605.53 KB)" at bounding box center [820, 280] width 115 height 11
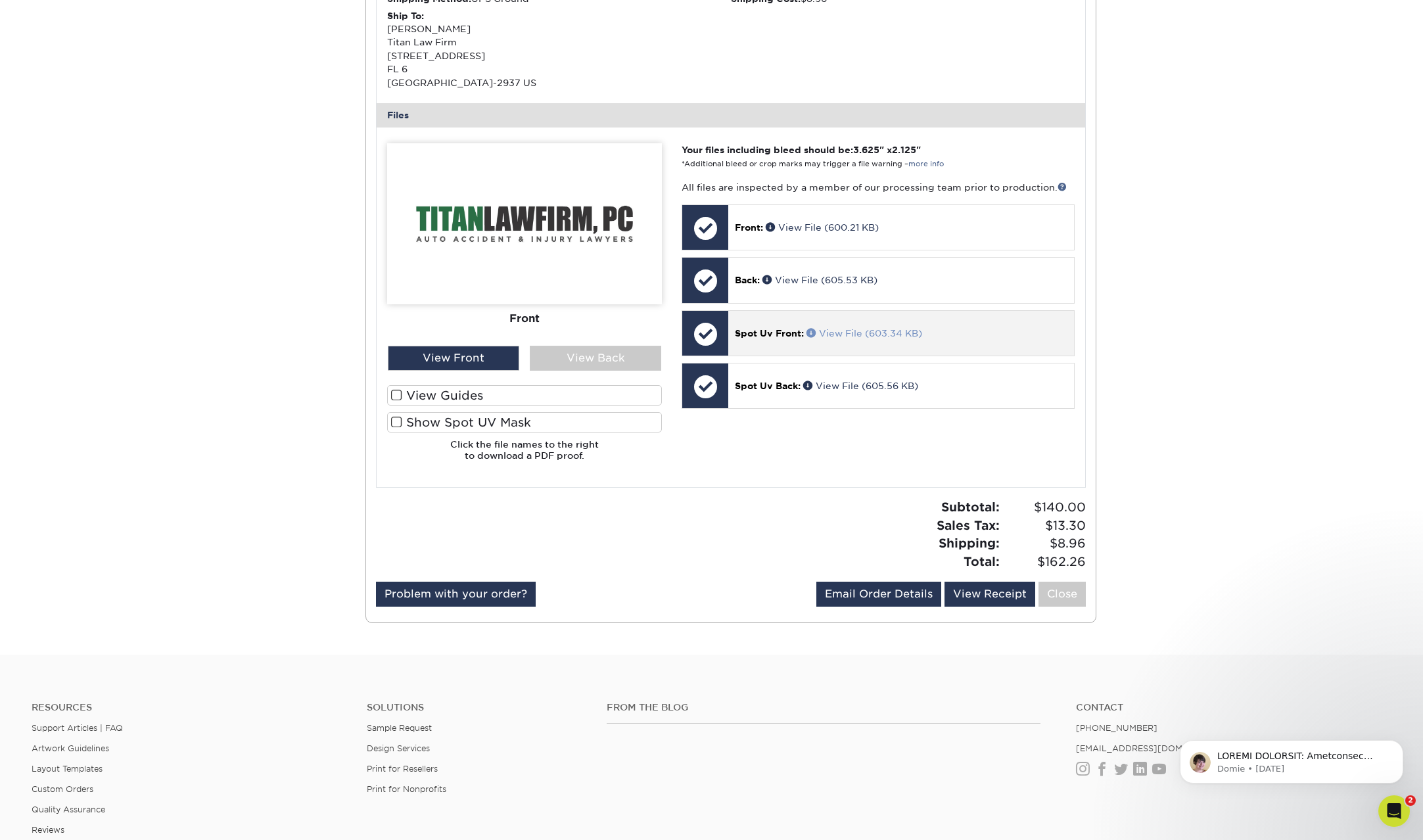
click at [846, 335] on link "View File (603.34 KB)" at bounding box center [864, 333] width 116 height 11
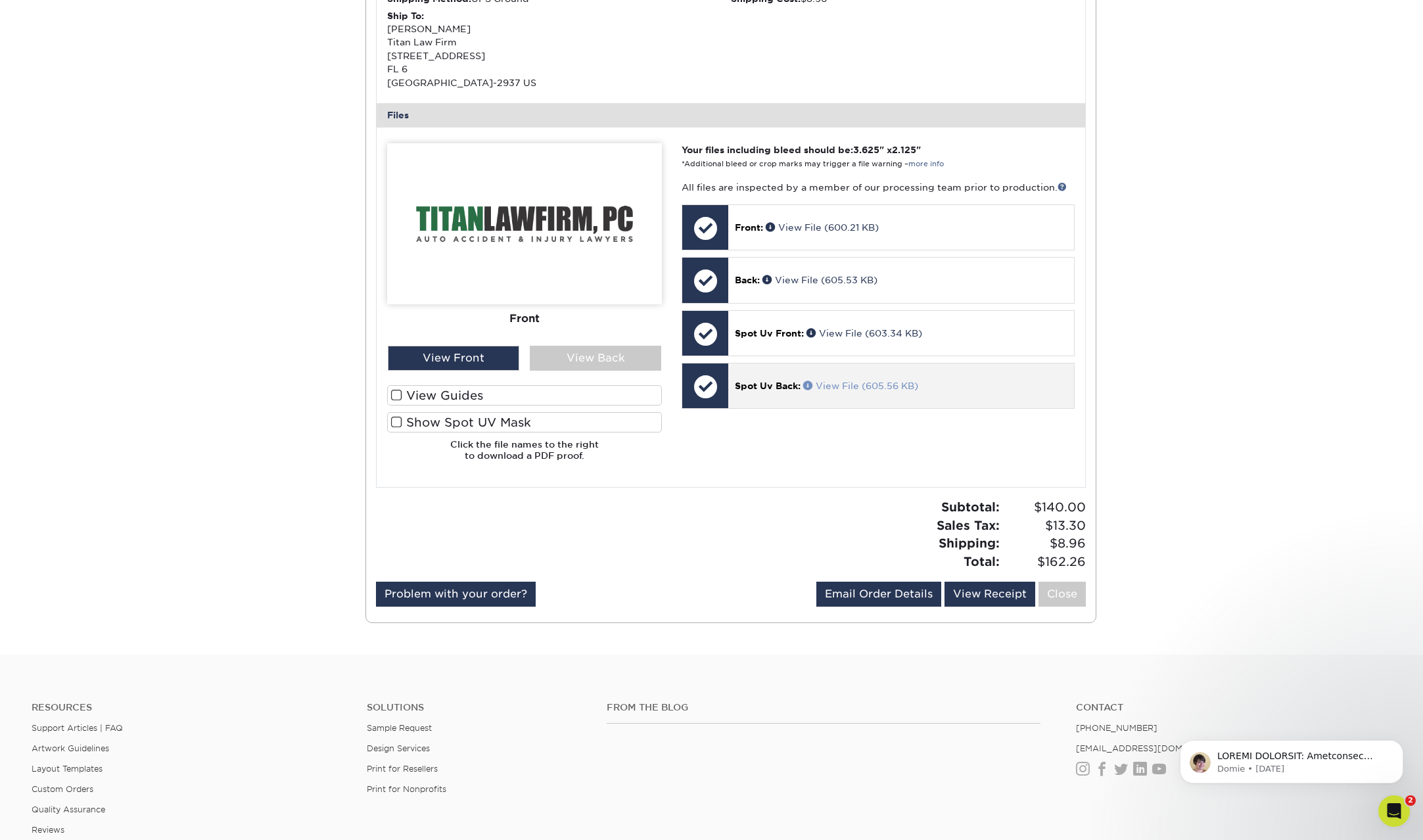
click at [861, 382] on link "View File (605.56 KB)" at bounding box center [861, 386] width 115 height 11
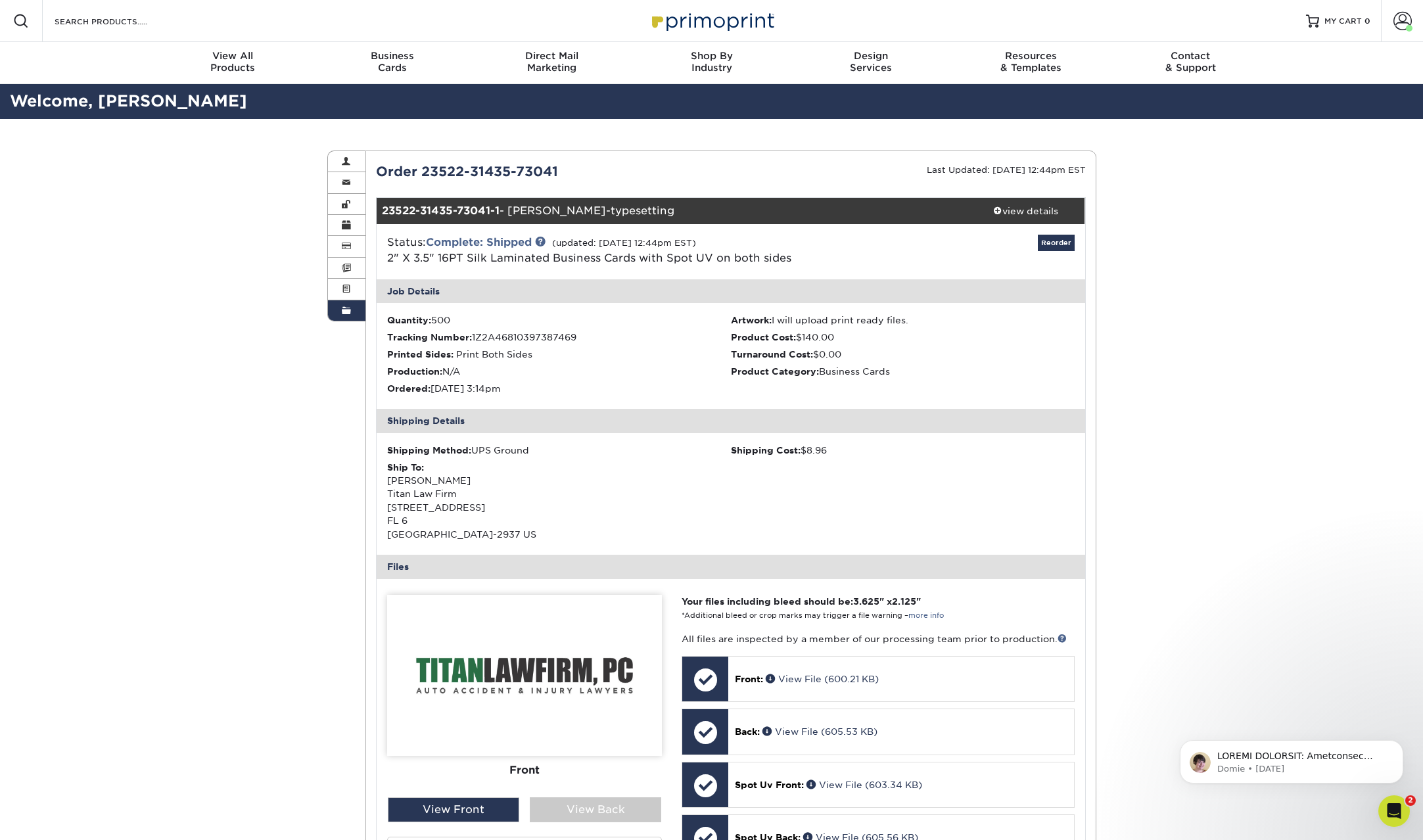
click at [338, 307] on link "Order History" at bounding box center [347, 310] width 38 height 21
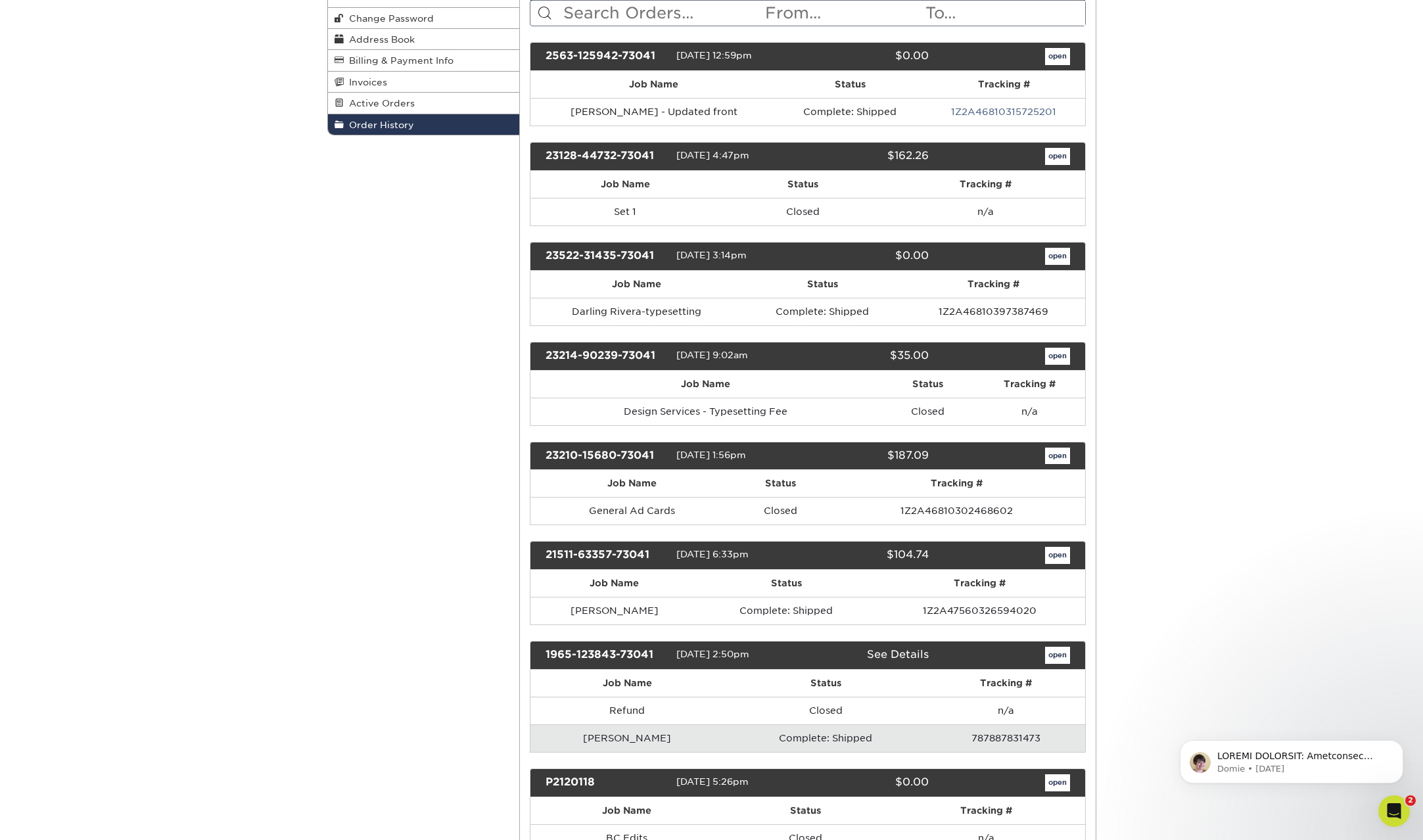
scroll to position [187, 0]
click at [1063, 152] on link "open" at bounding box center [1057, 156] width 25 height 17
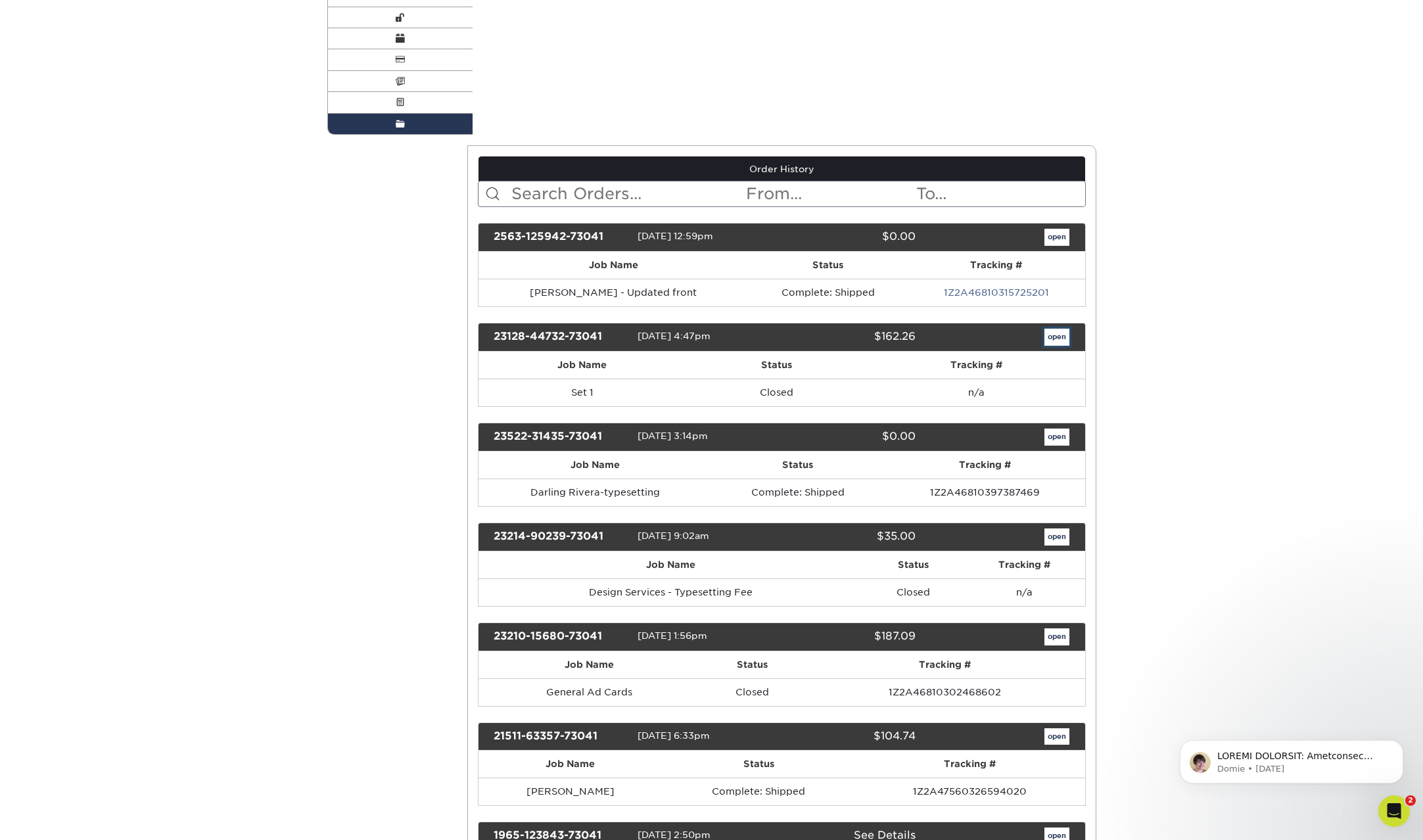
scroll to position [0, 0]
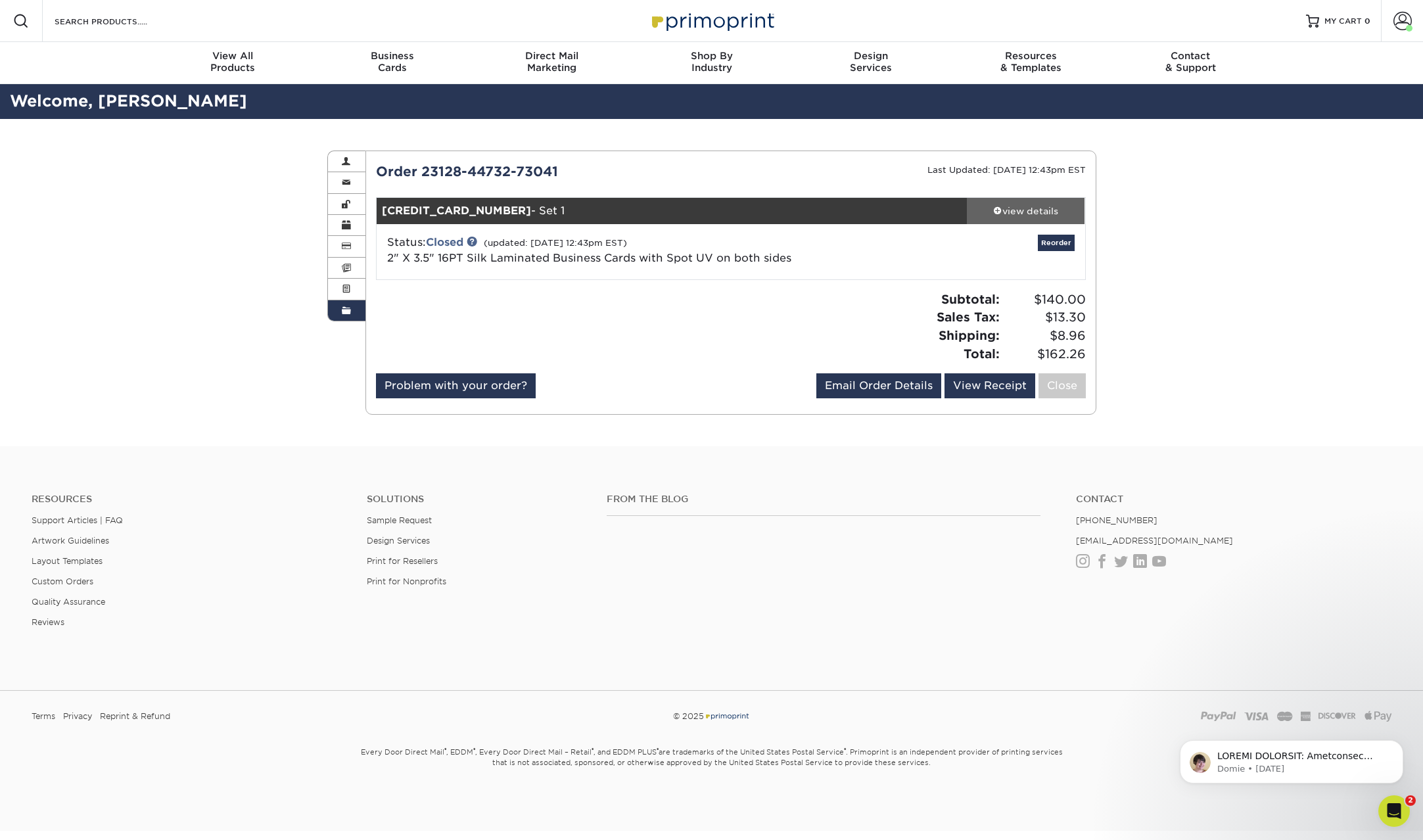
click at [1039, 214] on div "view details" at bounding box center [1026, 211] width 119 height 13
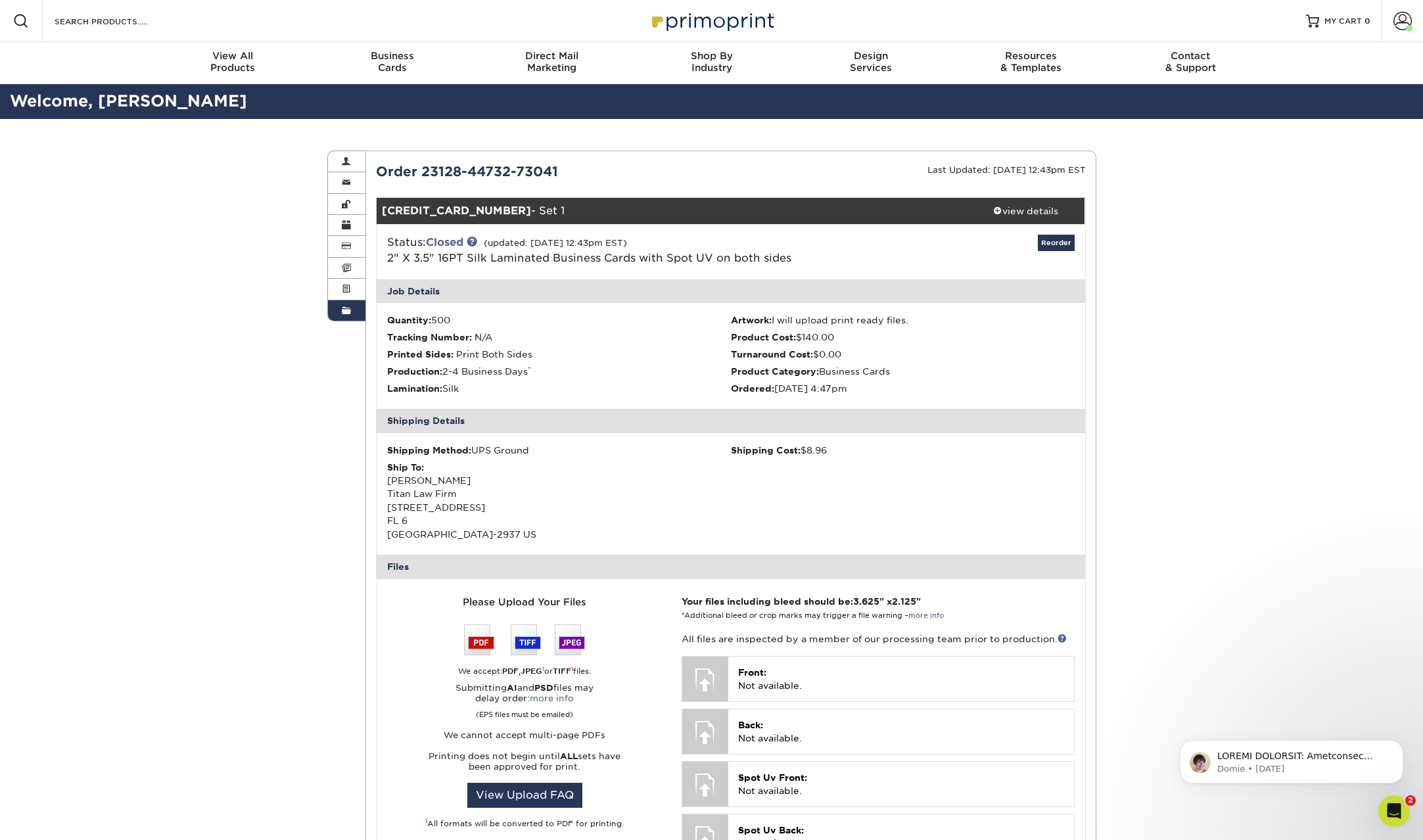
click at [344, 311] on span at bounding box center [346, 311] width 9 height 11
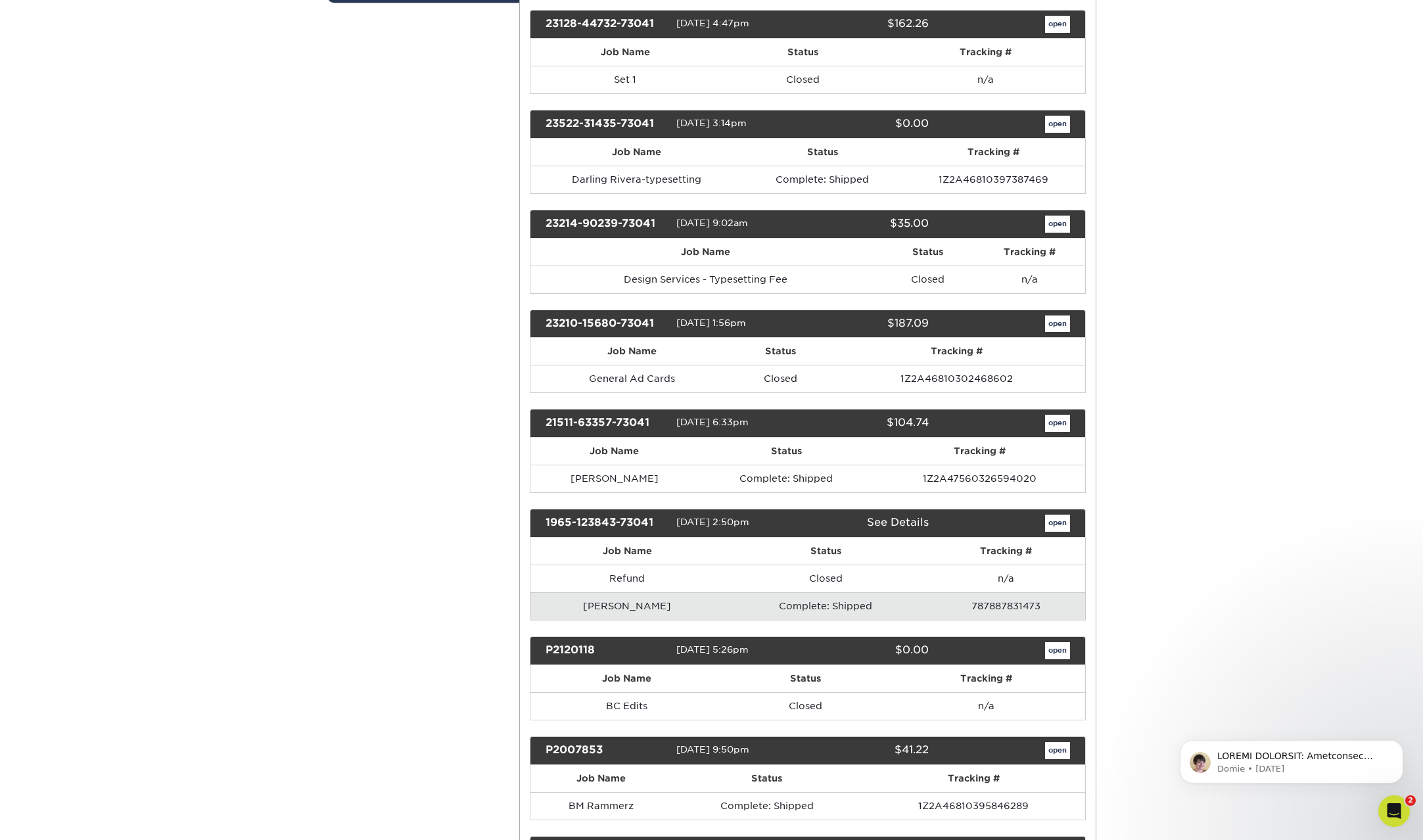
scroll to position [323, 0]
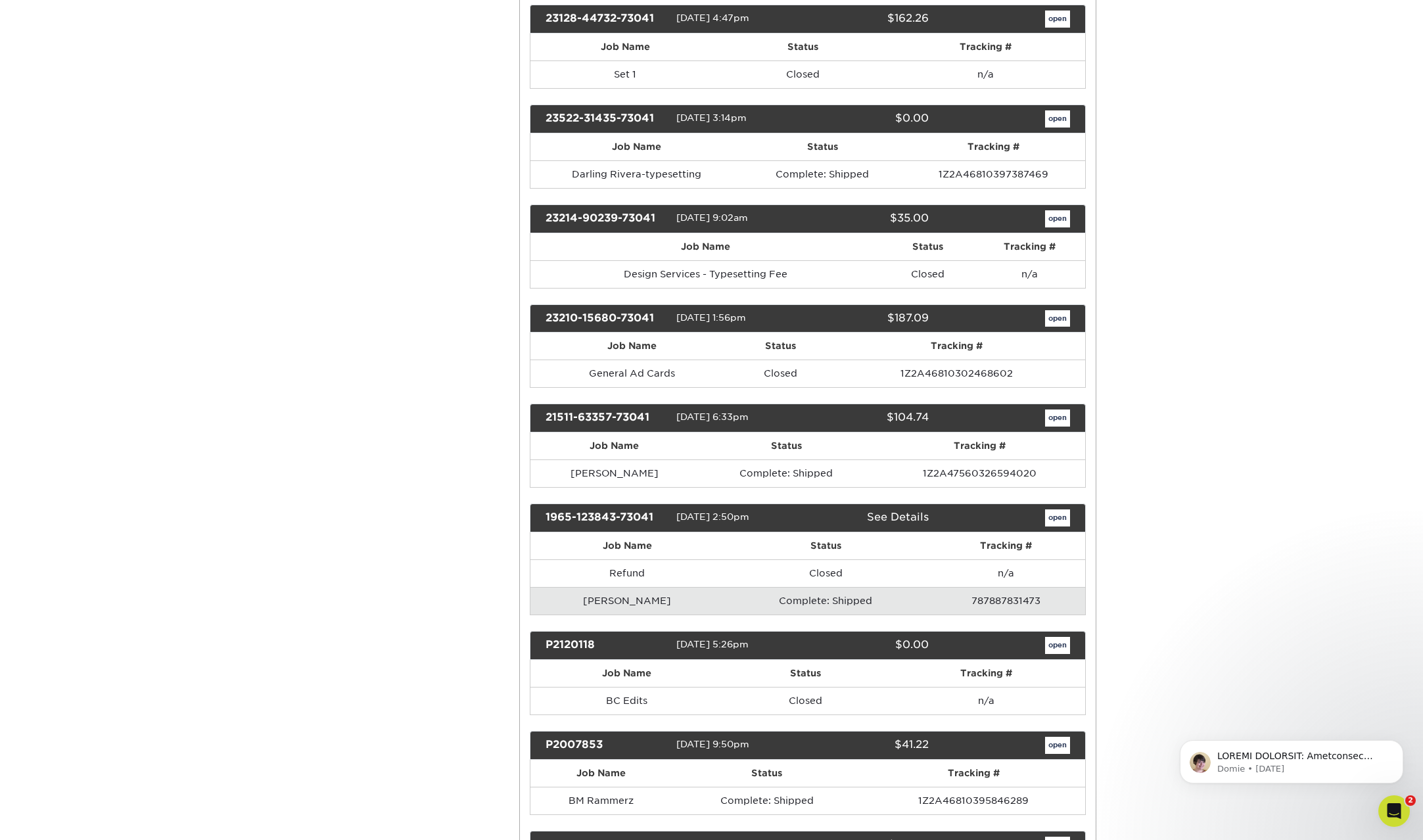
click at [1049, 308] on div "23210-15680-73041 02/10/2023 1:56pm $187.09 open" at bounding box center [808, 319] width 556 height 29
click at [1051, 312] on link "open" at bounding box center [1057, 319] width 25 height 17
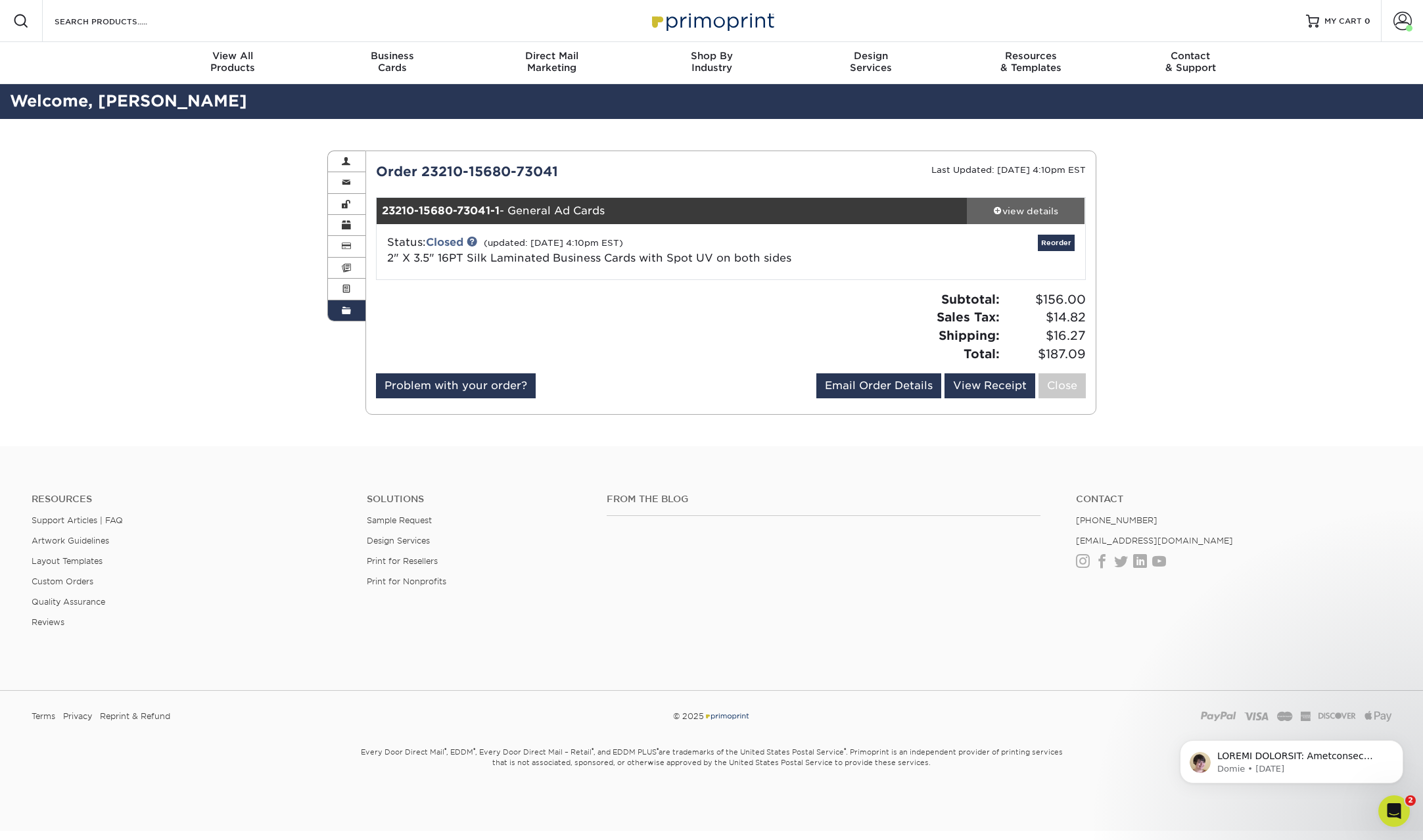
click at [1033, 209] on div "view details" at bounding box center [1026, 211] width 119 height 13
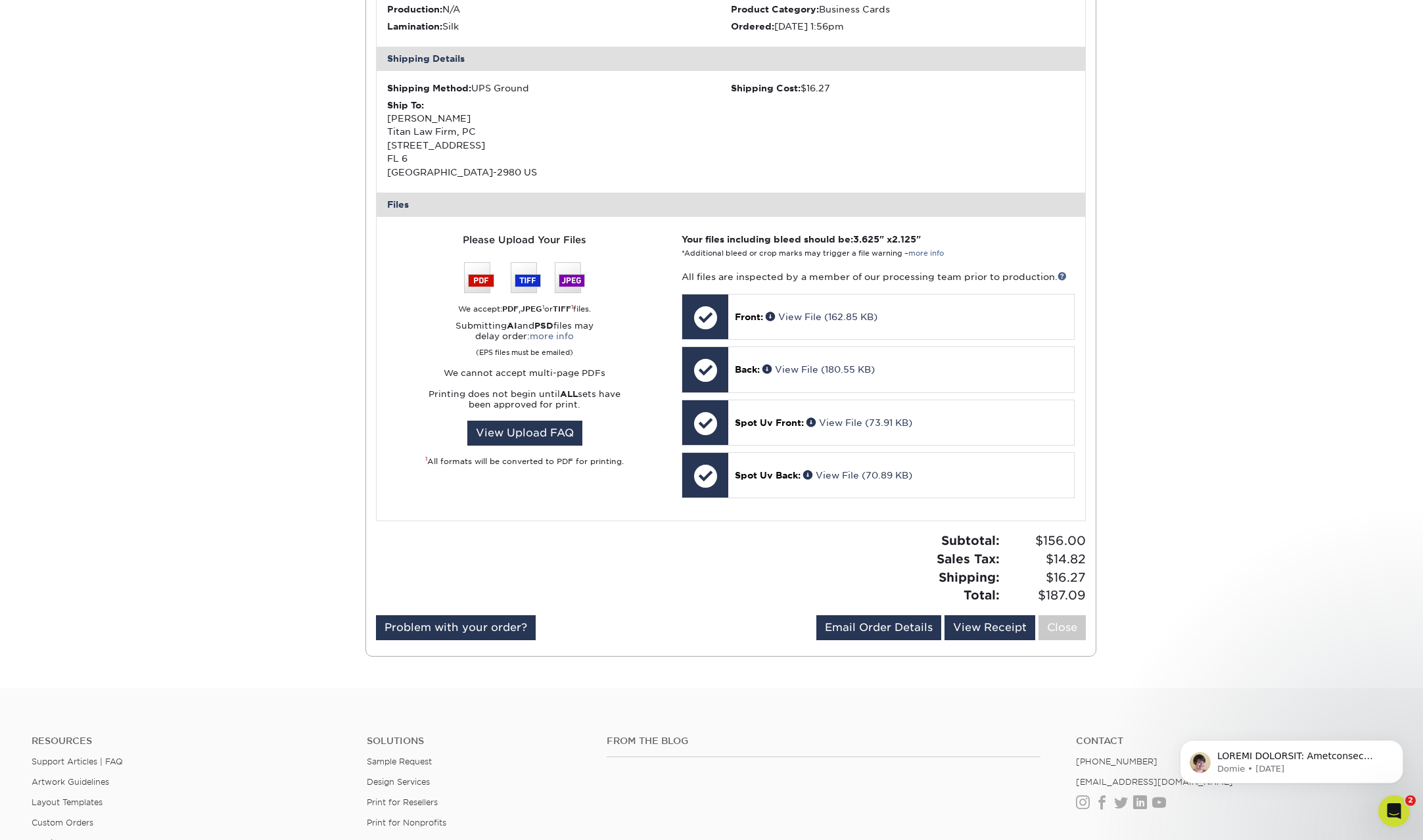
scroll to position [413, 0]
